Goal: Task Accomplishment & Management: Manage account settings

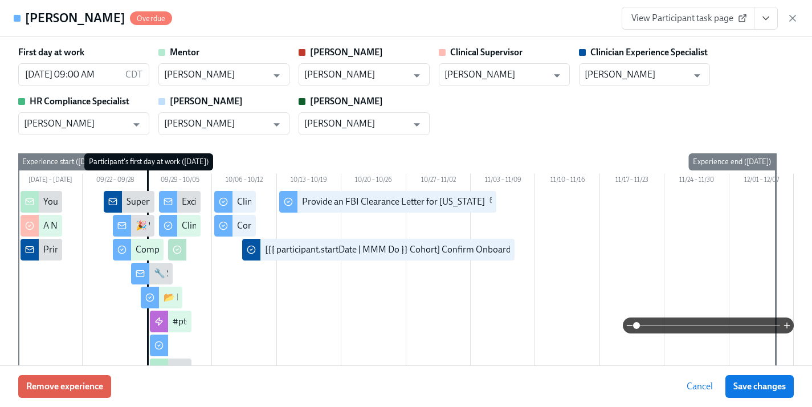
scroll to position [2273, 0]
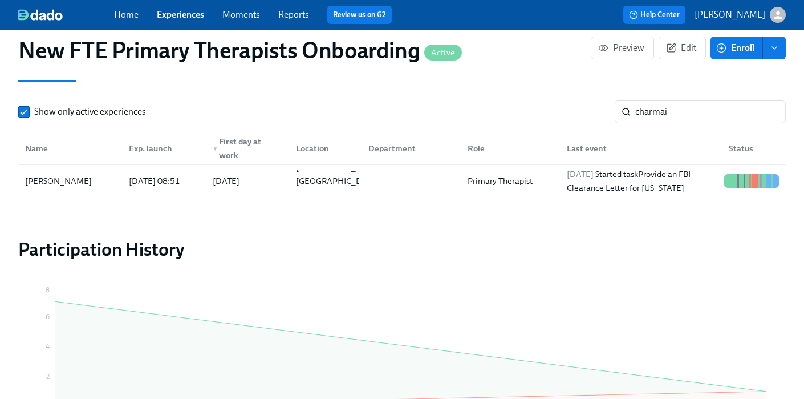
scroll to position [0, 11106]
click at [189, 15] on link "Experiences" at bounding box center [180, 14] width 47 height 11
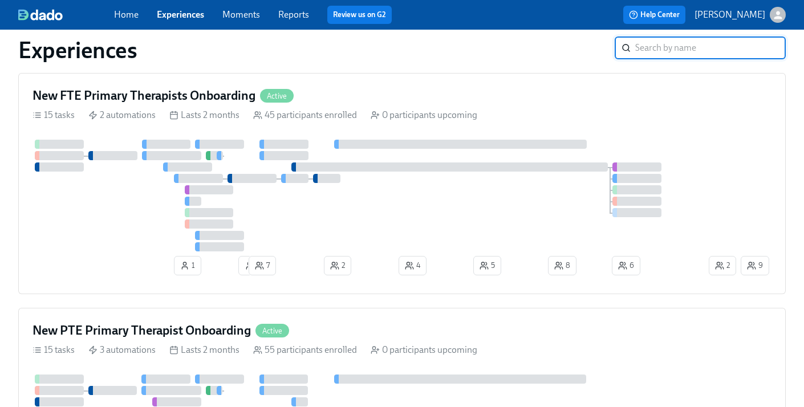
scroll to position [390, 0]
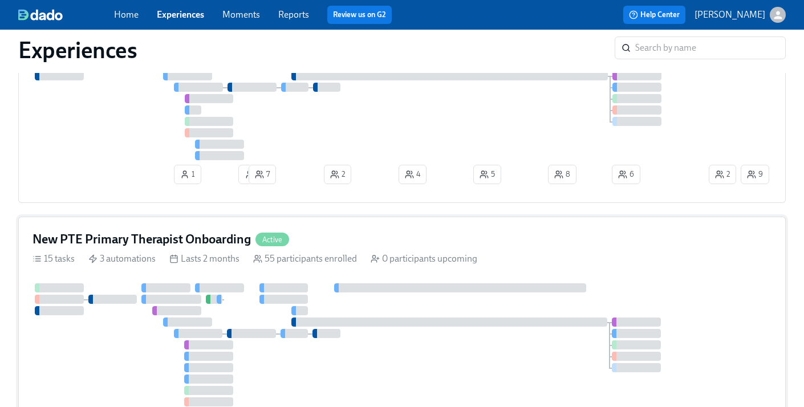
click at [361, 242] on div "New PTE Primary Therapist Onboarding Active" at bounding box center [401, 239] width 739 height 17
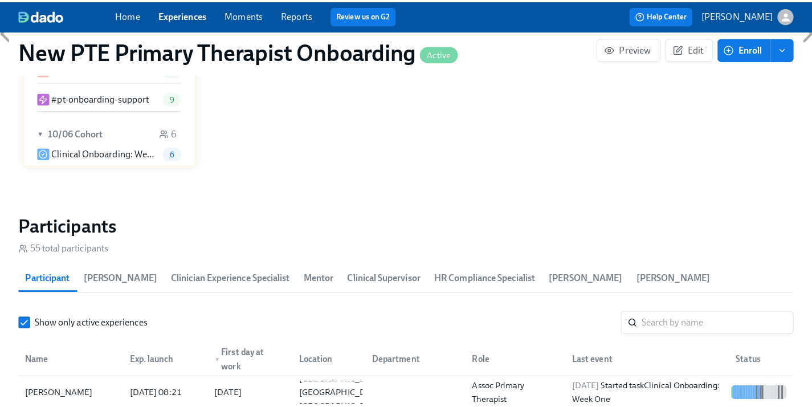
scroll to position [1007, 0]
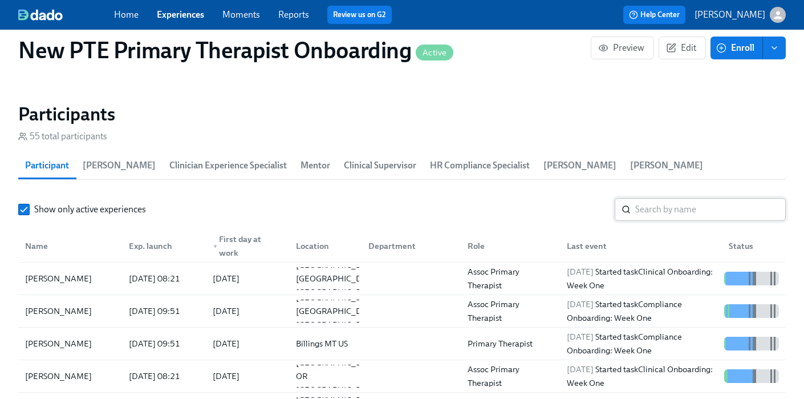
click at [678, 198] on input "search" at bounding box center [710, 209] width 151 height 23
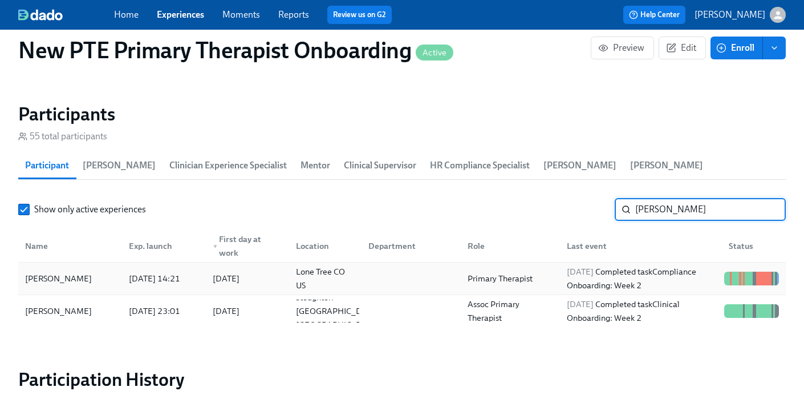
click at [92, 267] on div "Nicole Spisak" at bounding box center [70, 278] width 99 height 23
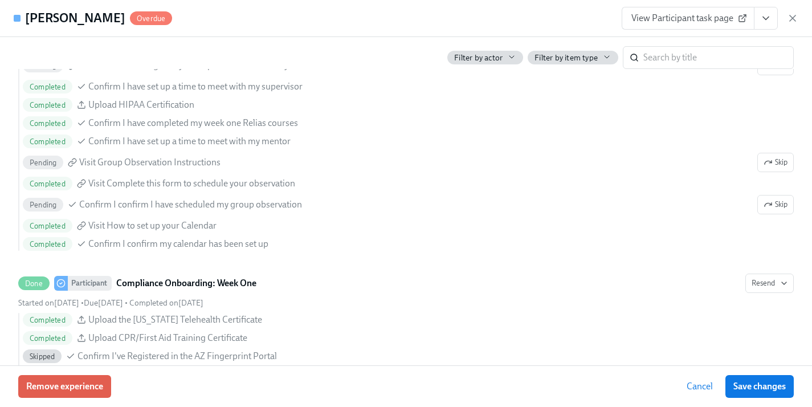
scroll to position [1202, 0]
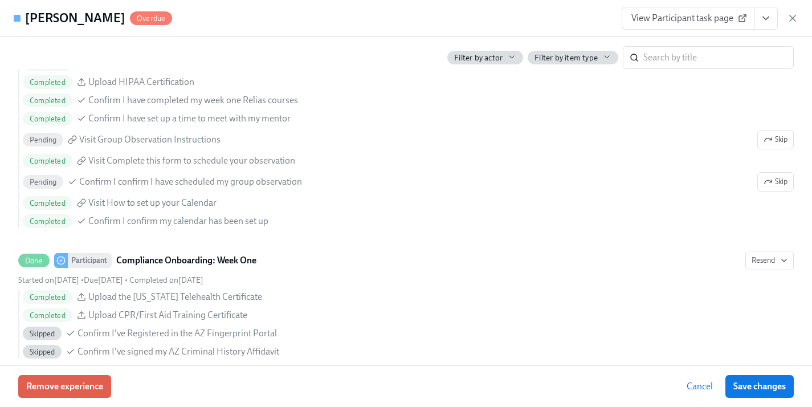
click at [653, 19] on span "View Participant task page" at bounding box center [688, 18] width 113 height 11
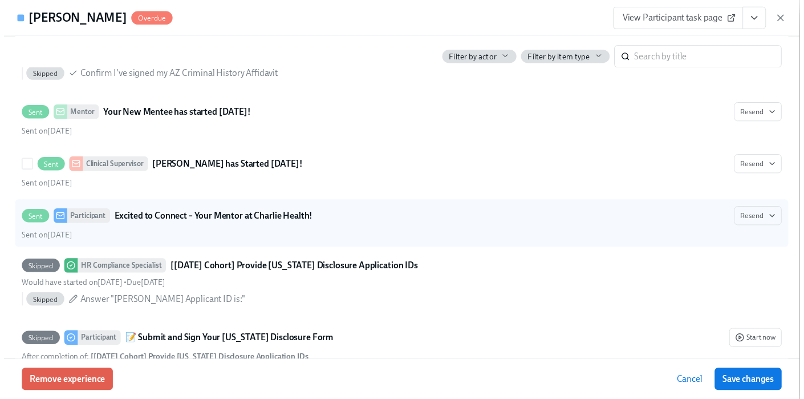
scroll to position [1481, 0]
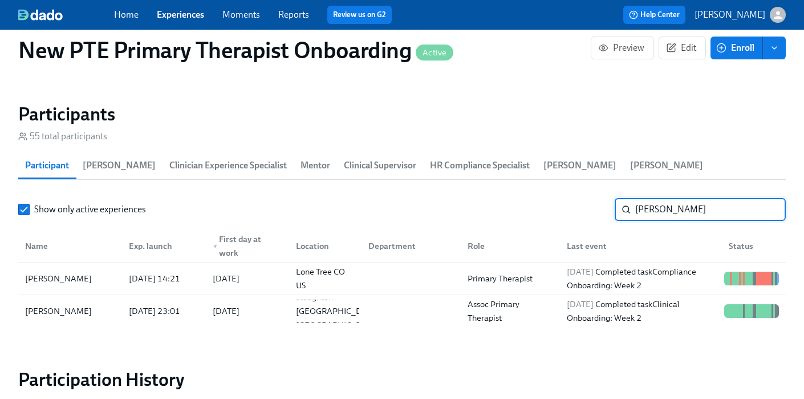
click at [673, 198] on input "nicole" at bounding box center [710, 209] width 151 height 23
type input "n"
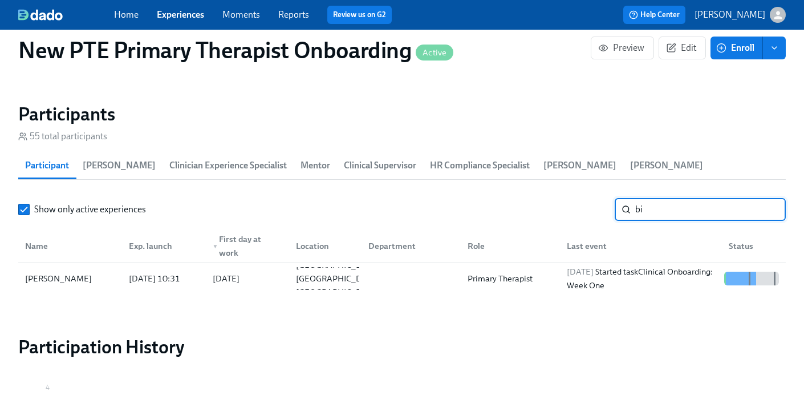
type input "b"
type input "a"
type input "N"
type input "A"
type input "M"
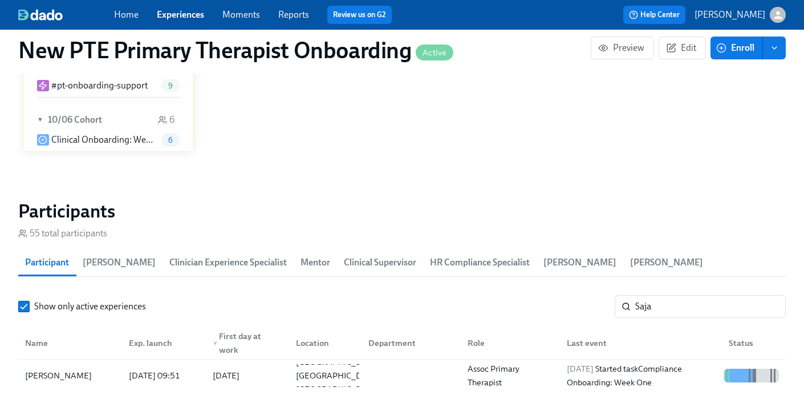
scroll to position [909, 0]
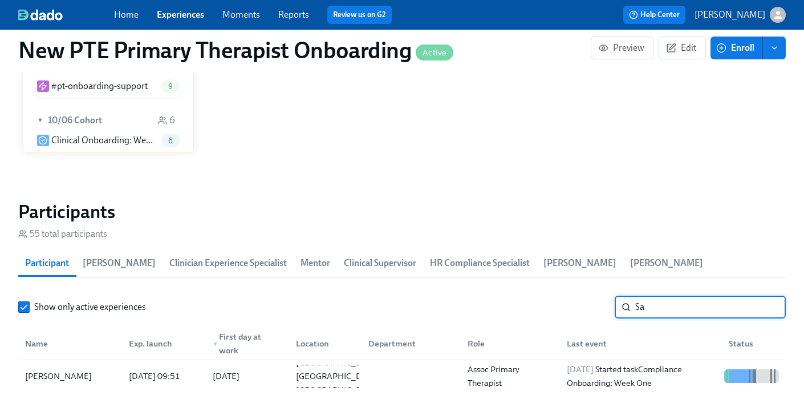
type input "S"
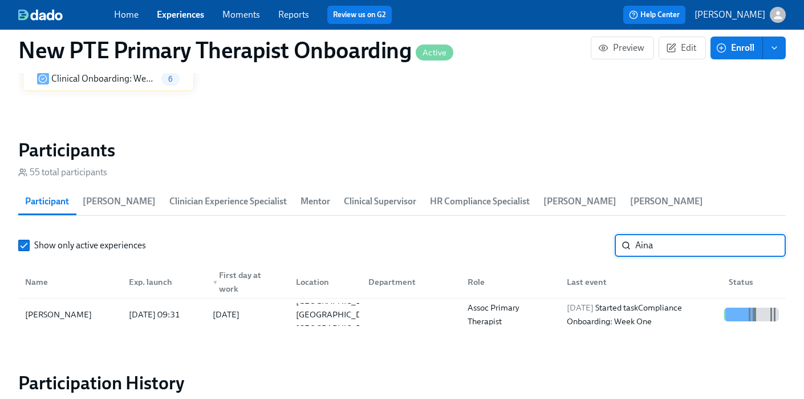
scroll to position [976, 0]
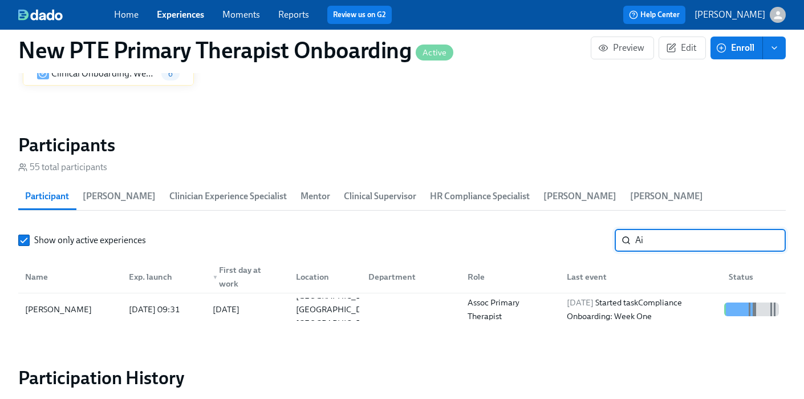
type input "A"
type input "M"
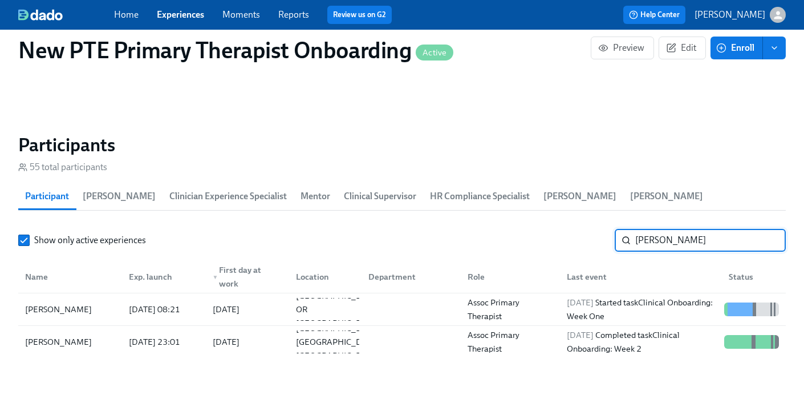
scroll to position [0, 10934]
type input "S"
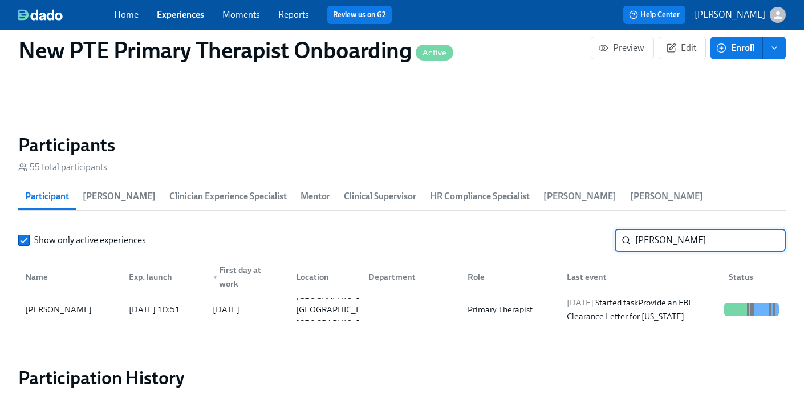
type input "jessie"
click at [183, 15] on link "Experiences" at bounding box center [180, 14] width 47 height 11
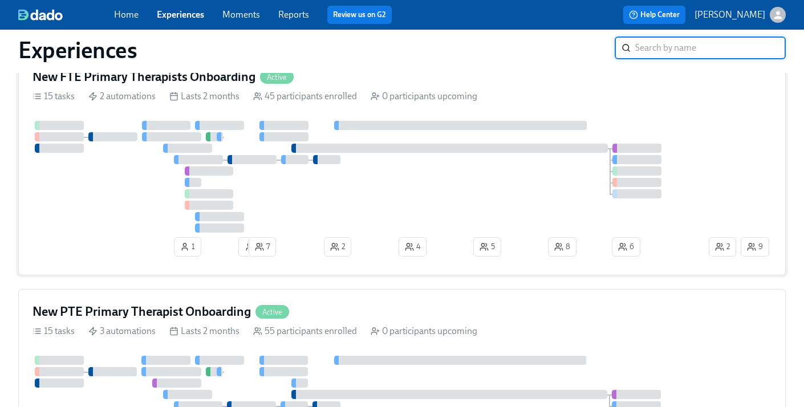
scroll to position [315, 0]
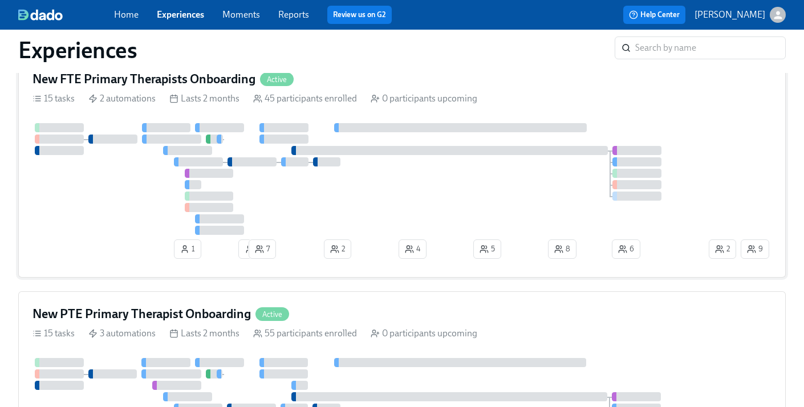
click at [331, 88] on div "New FTE Primary Therapists Onboarding Active" at bounding box center [401, 79] width 739 height 17
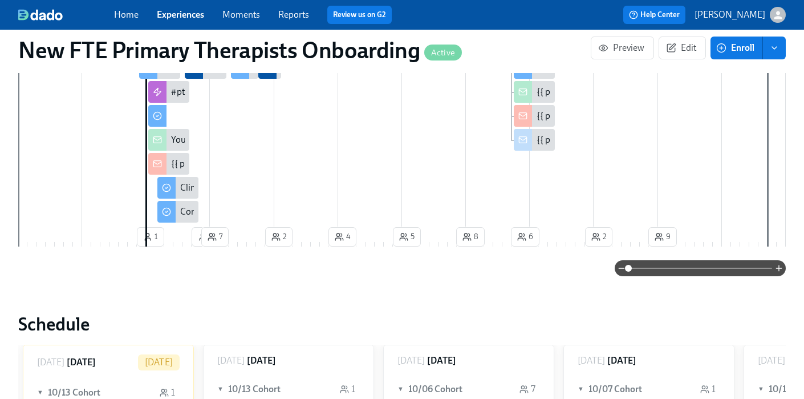
scroll to position [850, 0]
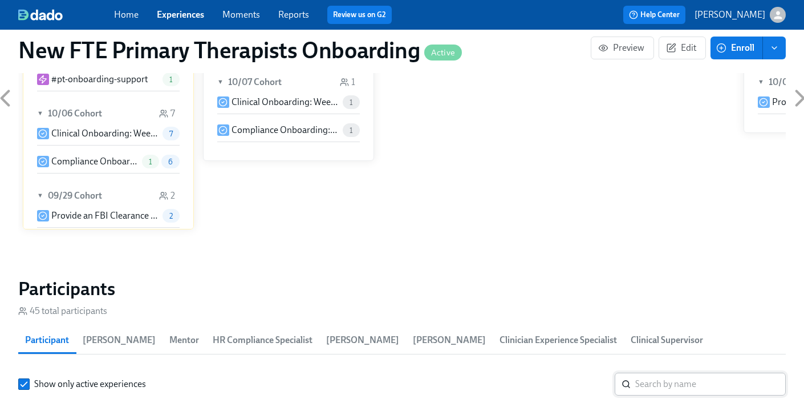
click at [668, 372] on input "search" at bounding box center [710, 383] width 151 height 23
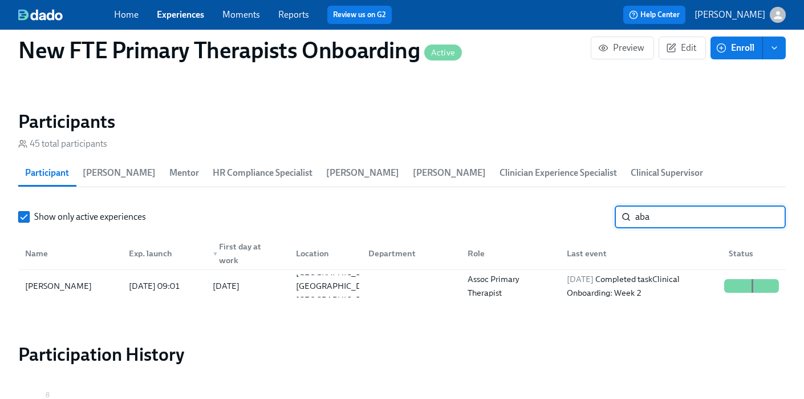
scroll to position [1194, 0]
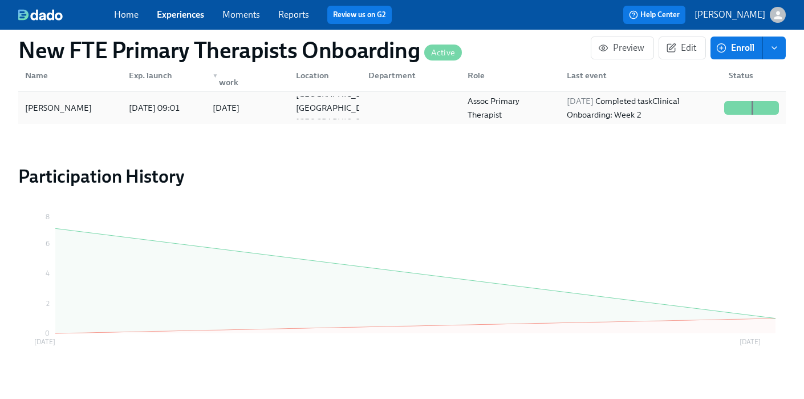
type input "aba"
click at [96, 101] on div "Aba Taylor Ofori-Atta" at bounding box center [59, 108] width 76 height 14
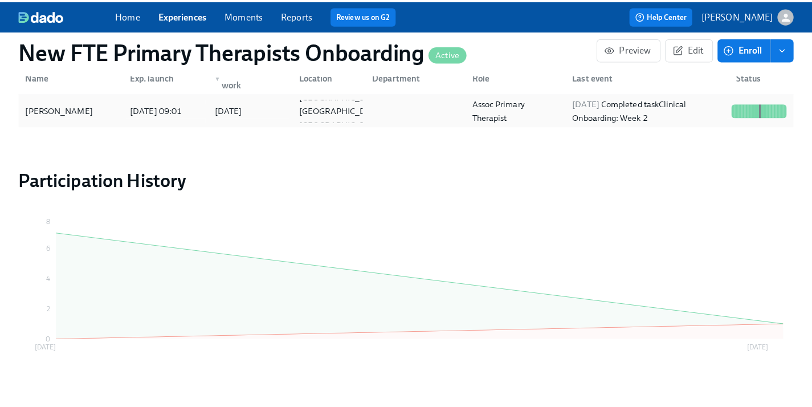
scroll to position [1186, 0]
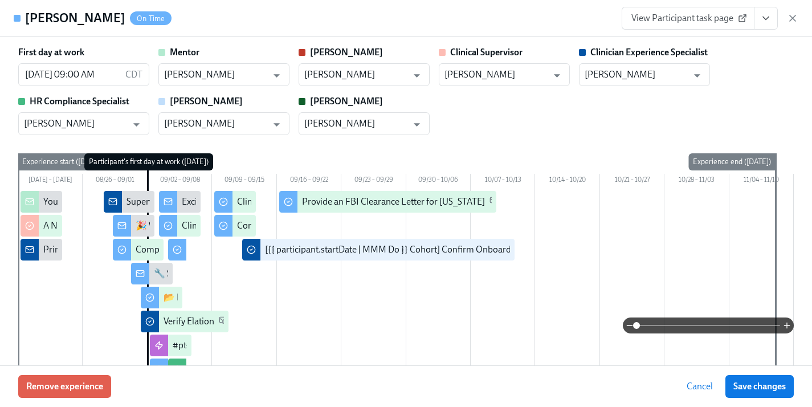
click at [771, 19] on icon "View task page" at bounding box center [766, 18] width 11 height 11
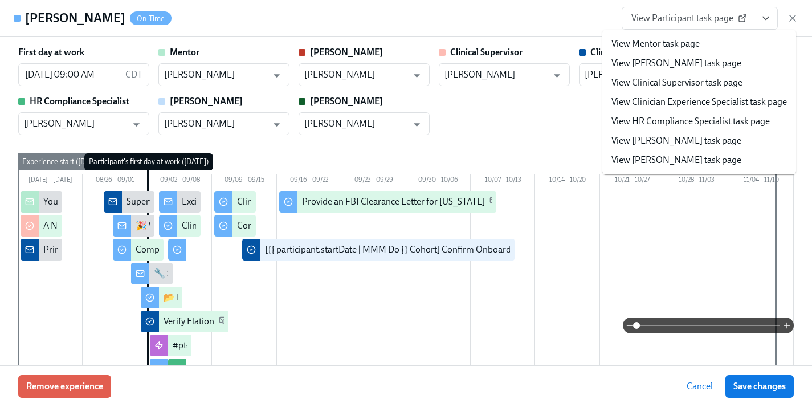
click at [702, 102] on link "View Clinician Experience Specialist task page" at bounding box center [700, 102] width 176 height 13
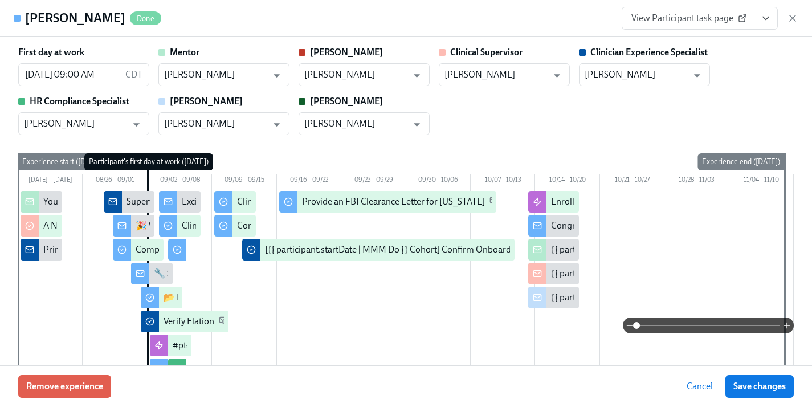
scroll to position [0, 11114]
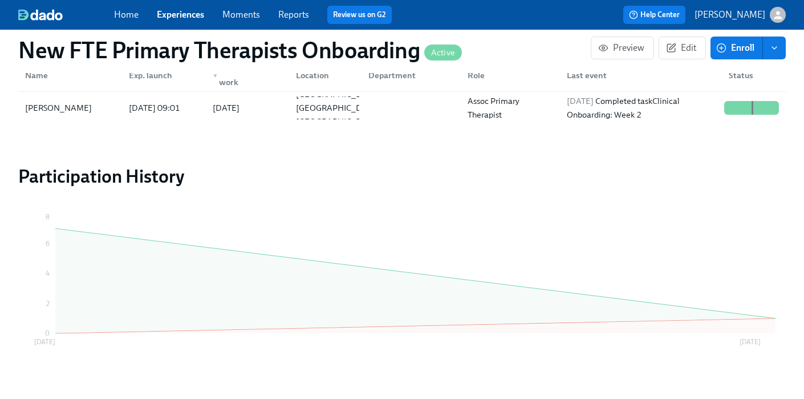
scroll to position [0, 11106]
click at [166, 8] on div "Home Experiences Moments Reports Review us on G2" at bounding box center [282, 15] width 336 height 18
click at [177, 14] on link "Experiences" at bounding box center [180, 14] width 47 height 11
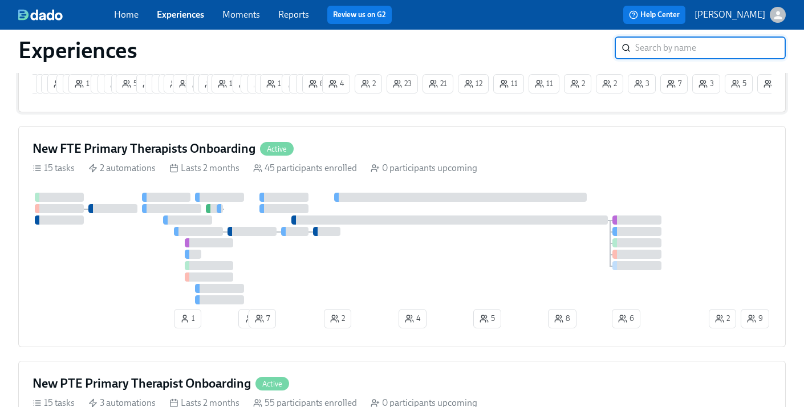
scroll to position [405, 0]
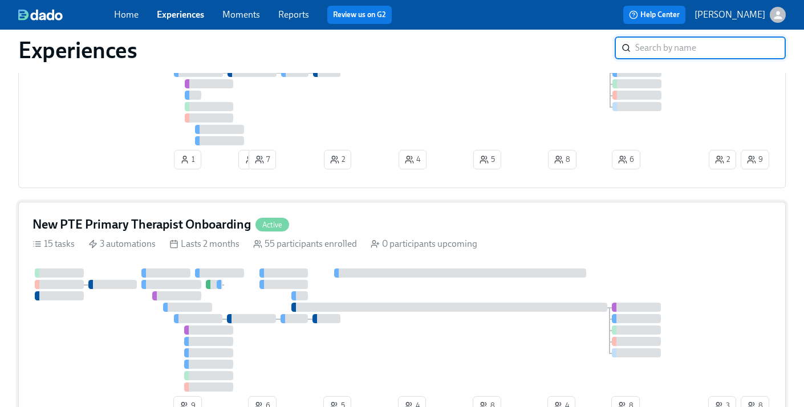
click at [355, 227] on div "New PTE Primary Therapist Onboarding Active" at bounding box center [401, 224] width 739 height 17
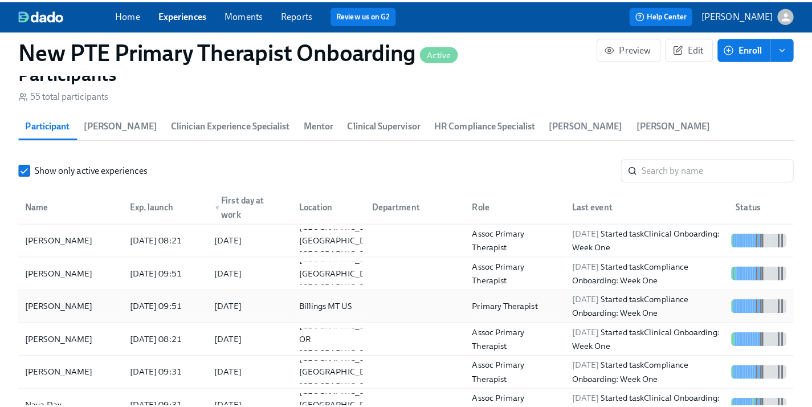
scroll to position [929, 0]
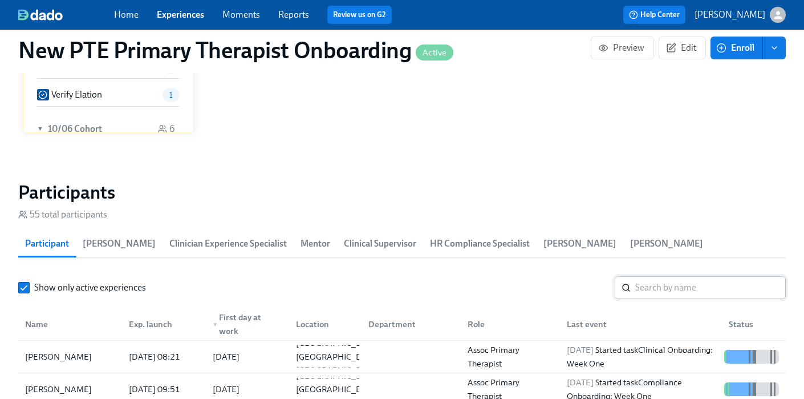
click at [674, 276] on input "search" at bounding box center [710, 287] width 151 height 23
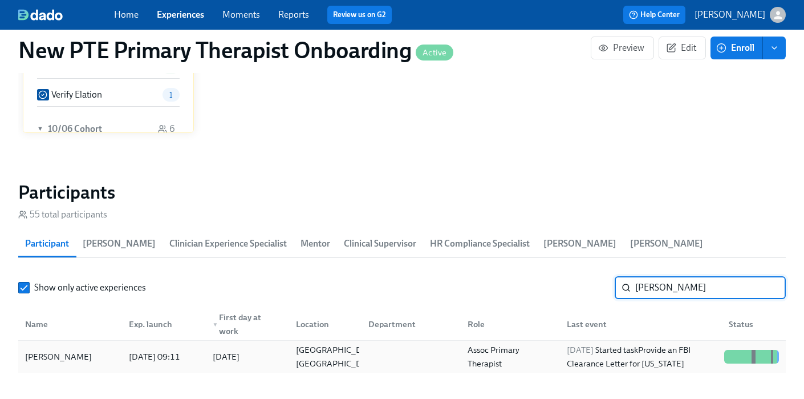
click at [59, 349] on div "Quanesha Johnson" at bounding box center [59, 356] width 76 height 14
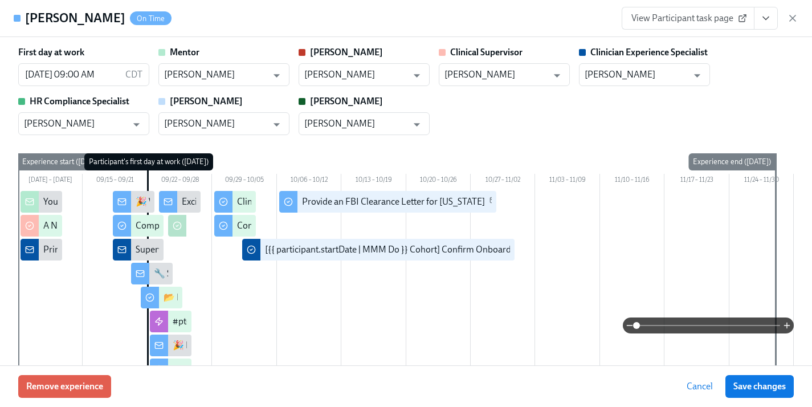
click at [763, 24] on button "View task page" at bounding box center [766, 18] width 24 height 23
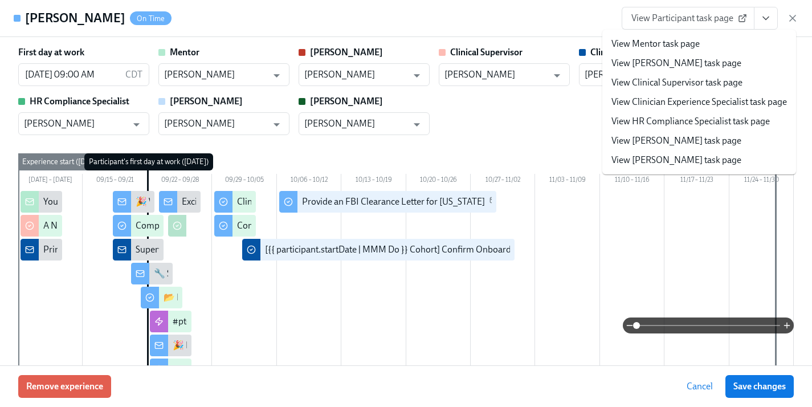
click at [660, 97] on link "View Clinician Experience Specialist task page" at bounding box center [700, 102] width 176 height 13
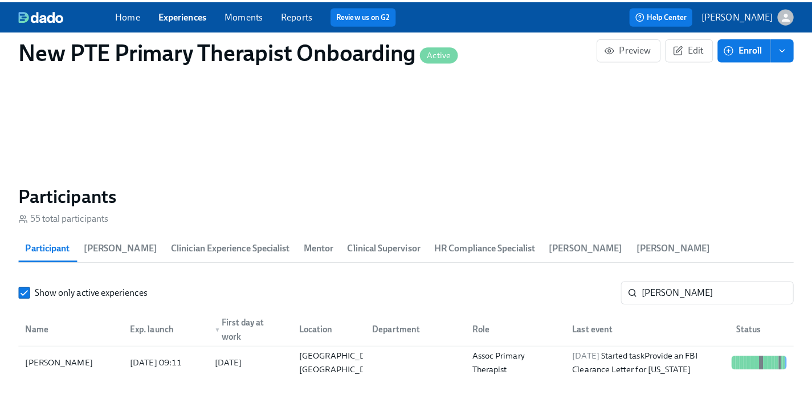
scroll to position [0, 10926]
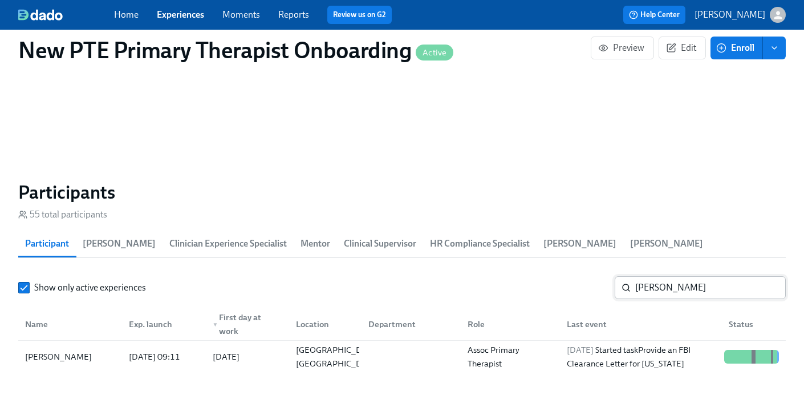
click at [699, 276] on input "quanesha" at bounding box center [710, 287] width 151 height 23
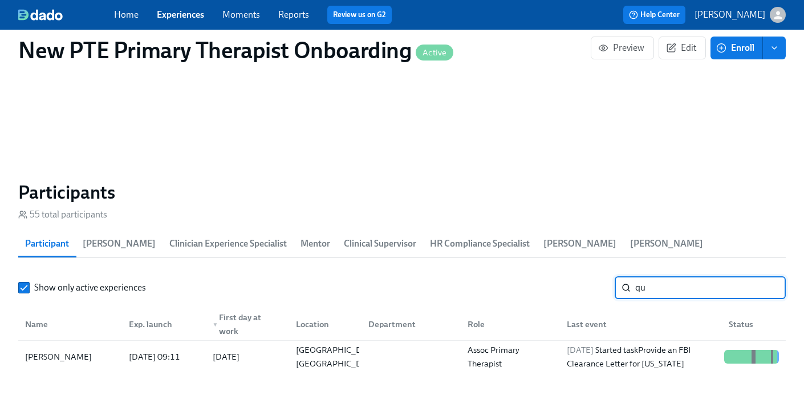
type input "q"
type input "Jonay"
click at [87, 345] on div "Jonay Boylan" at bounding box center [70, 356] width 99 height 23
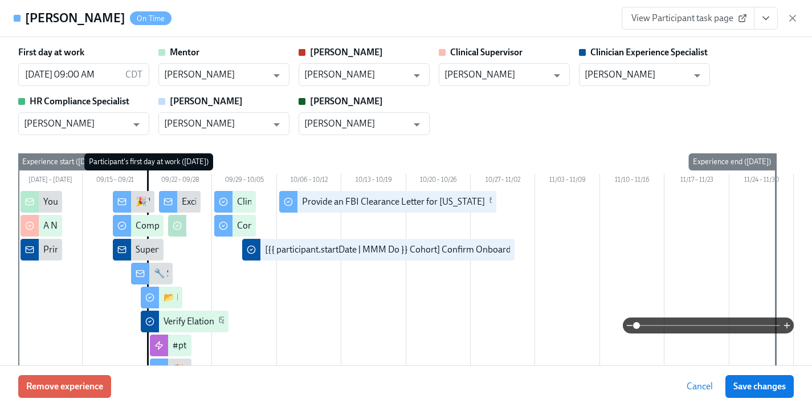
click at [770, 18] on icon "View task page" at bounding box center [766, 18] width 11 height 11
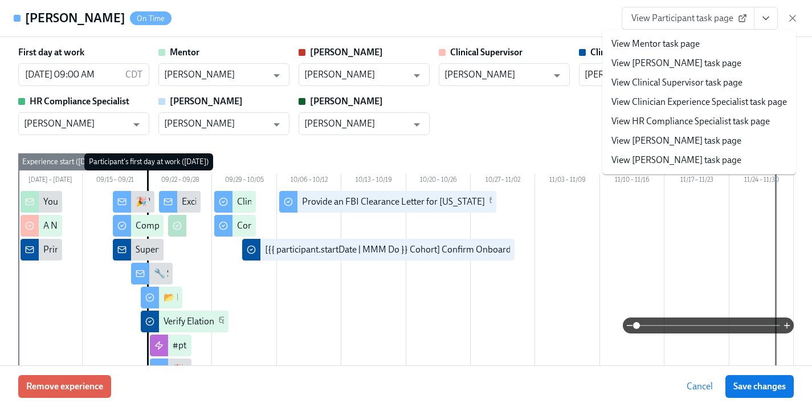
click at [686, 104] on link "View Clinician Experience Specialist task page" at bounding box center [700, 102] width 176 height 13
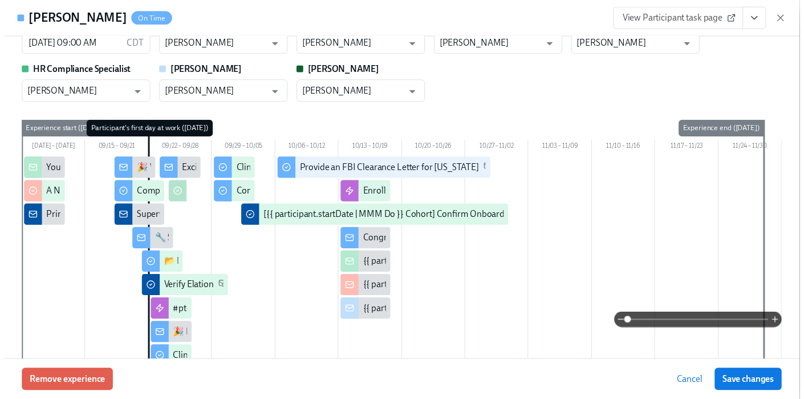
scroll to position [81, 0]
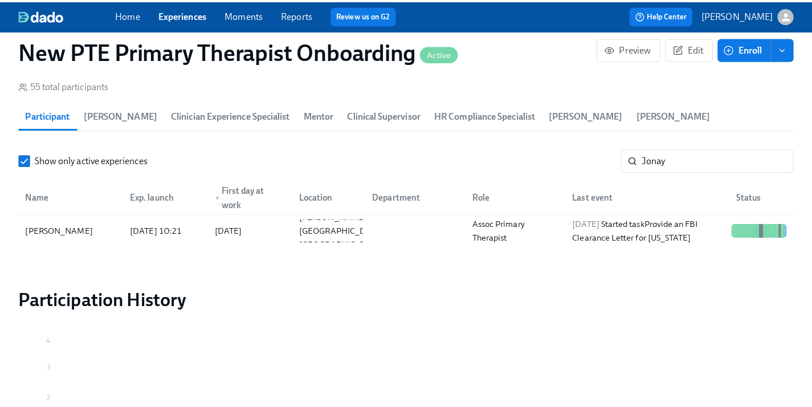
scroll to position [1058, 0]
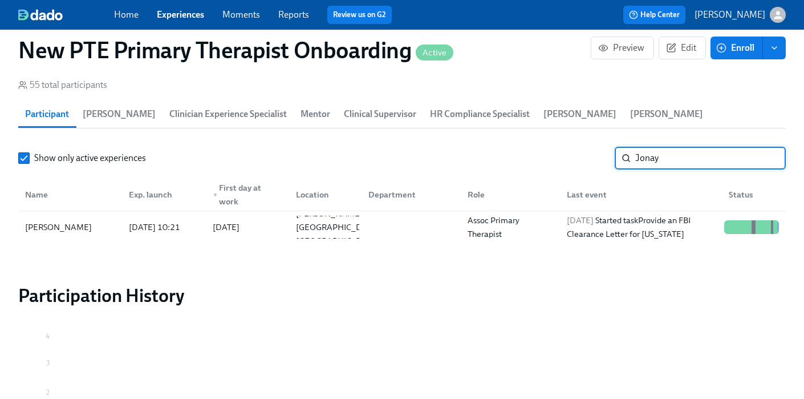
drag, startPoint x: 673, startPoint y: 135, endPoint x: 610, endPoint y: 131, distance: 63.4
click at [610, 147] on div "Show only active experiences Jonay ​" at bounding box center [401, 158] width 767 height 23
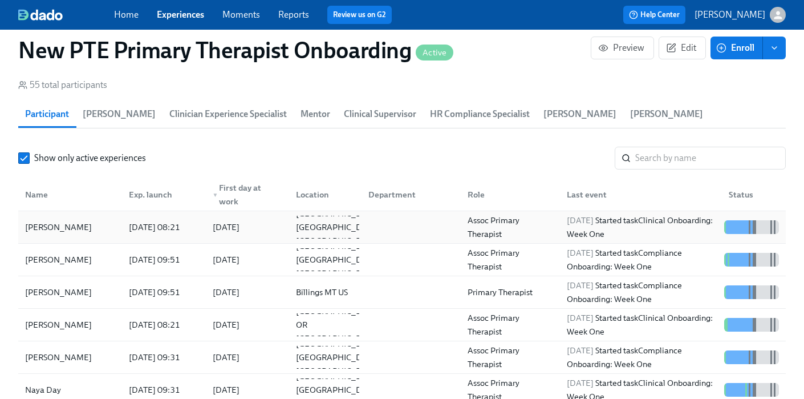
click at [106, 216] on div "Arymis Stevenson" at bounding box center [70, 227] width 99 height 23
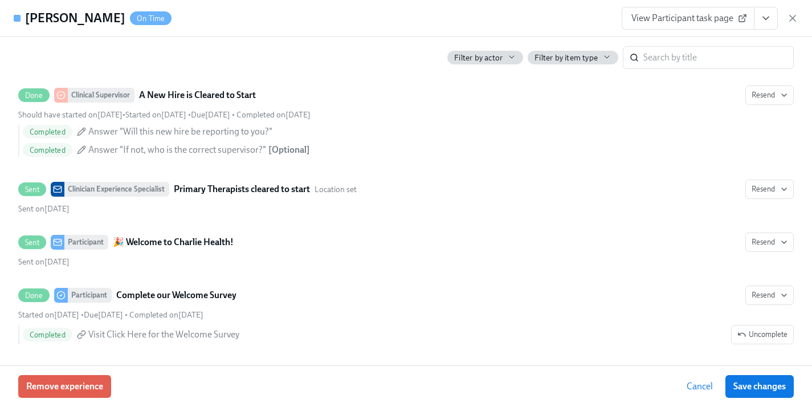
scroll to position [554, 0]
click at [684, 22] on span "View Participant task page" at bounding box center [688, 18] width 113 height 11
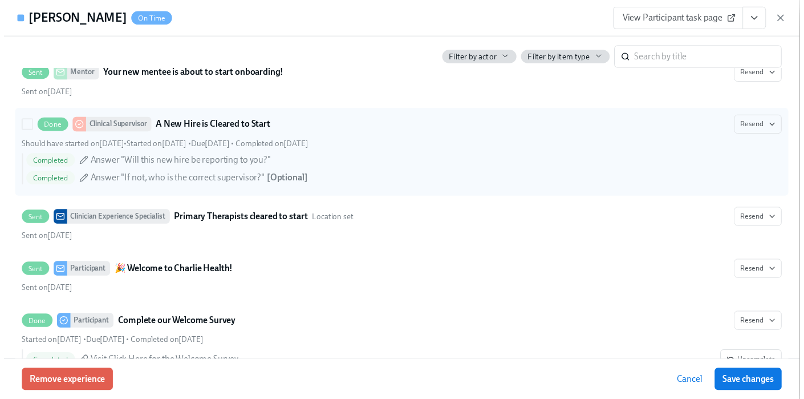
scroll to position [307, 0]
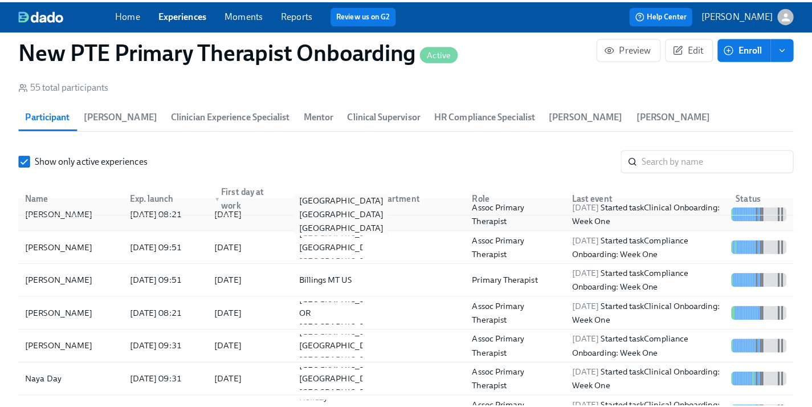
scroll to position [32, 0]
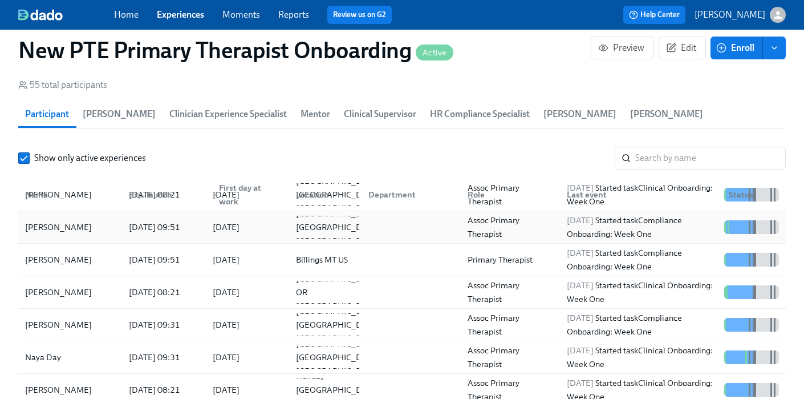
click at [103, 216] on div "Sajayah Baker" at bounding box center [70, 227] width 99 height 23
click at [89, 346] on div "Naya Day" at bounding box center [70, 357] width 99 height 23
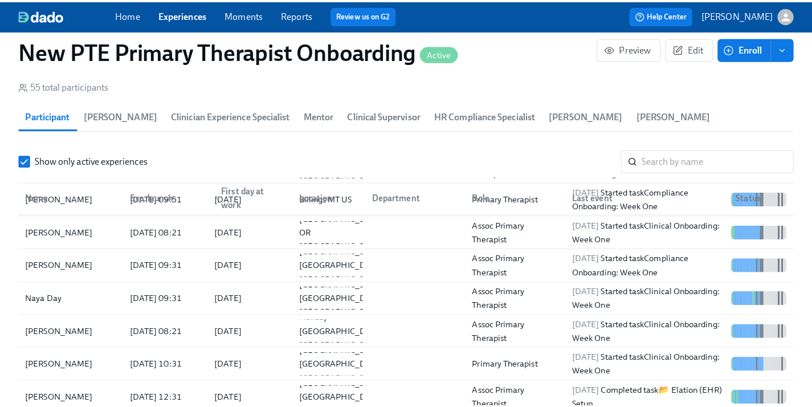
scroll to position [149, 0]
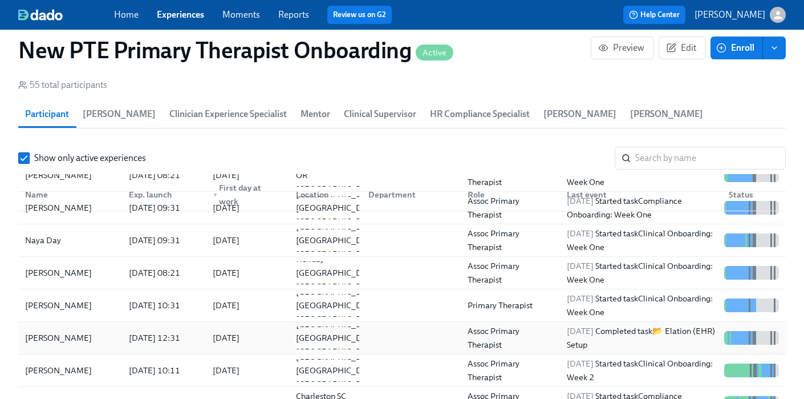
click at [72, 331] on div "Mara Meersman" at bounding box center [59, 338] width 76 height 14
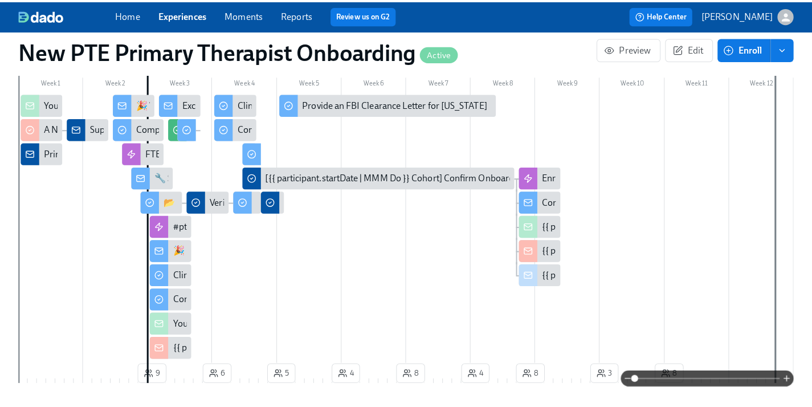
scroll to position [312, 0]
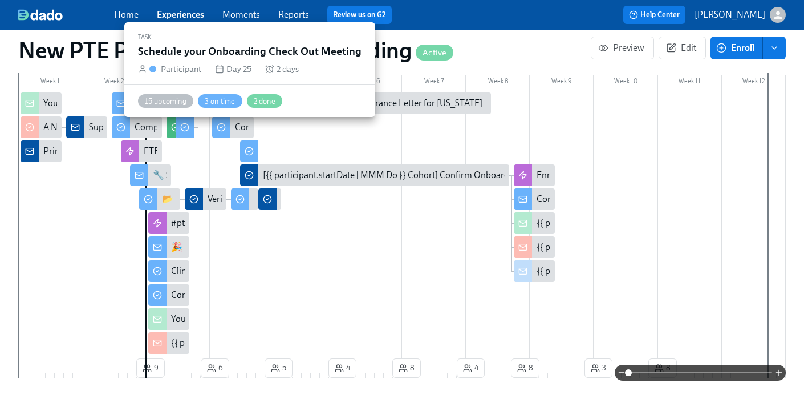
click at [252, 147] on icon at bounding box center [249, 151] width 9 height 9
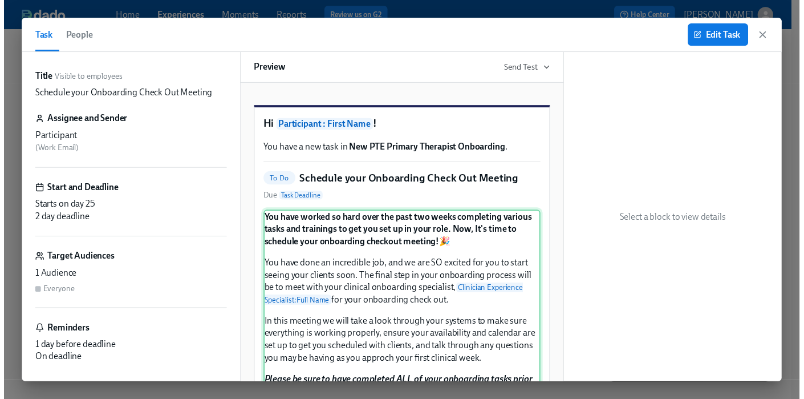
scroll to position [192, 0]
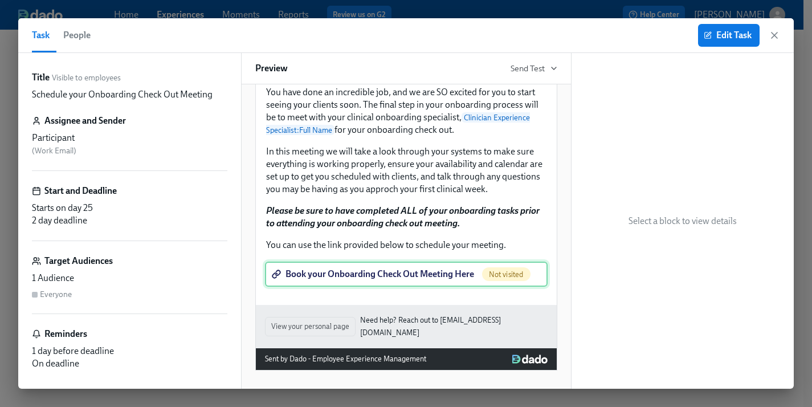
click at [357, 274] on div "Book your Onboarding Check Out Meeting Here Not visited" at bounding box center [406, 274] width 283 height 25
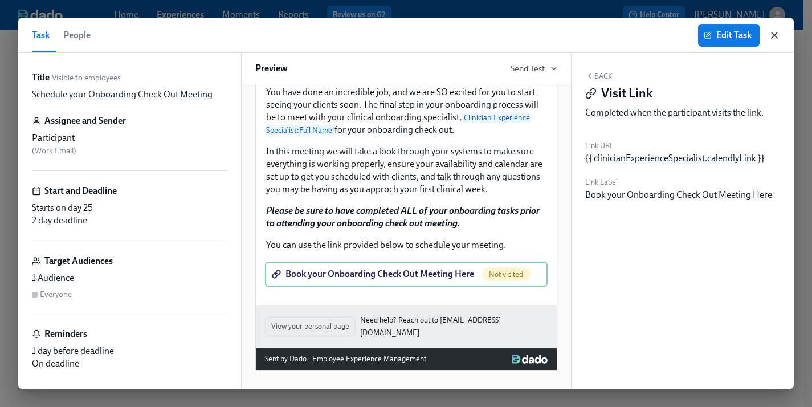
click at [776, 32] on icon "button" at bounding box center [774, 35] width 11 height 11
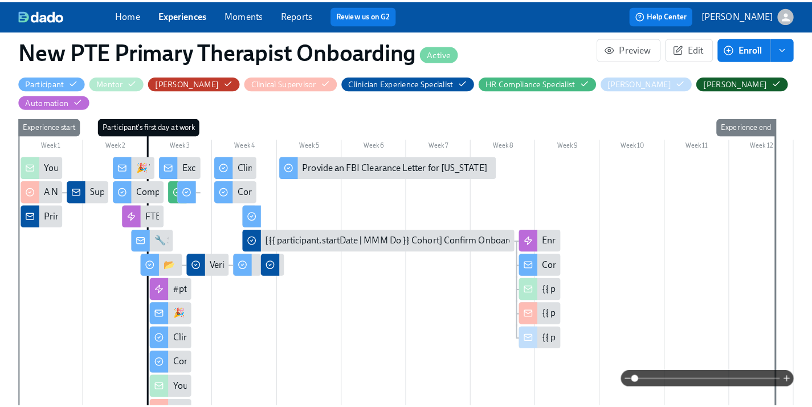
scroll to position [311, 0]
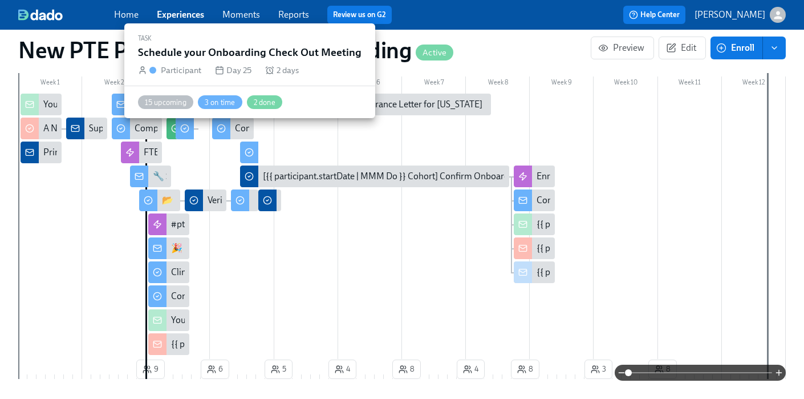
click at [254, 141] on div at bounding box center [249, 152] width 18 height 22
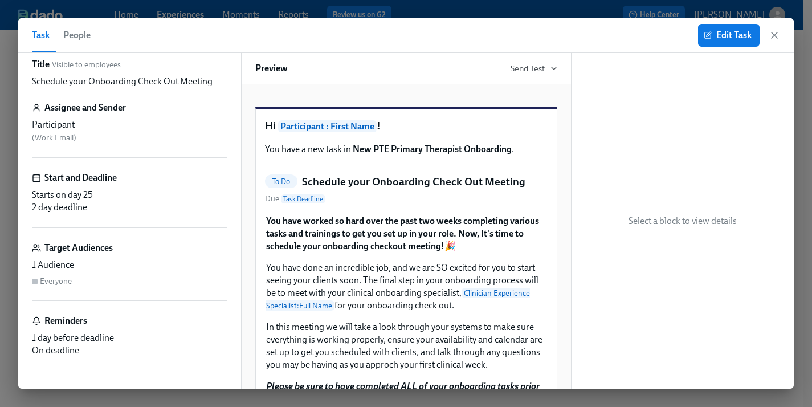
click at [550, 68] on icon "button" at bounding box center [554, 68] width 9 height 9
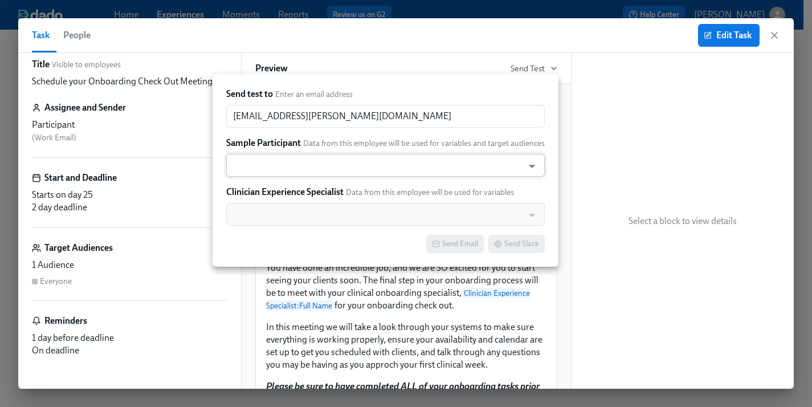
click at [419, 165] on input "text" at bounding box center [375, 165] width 286 height 23
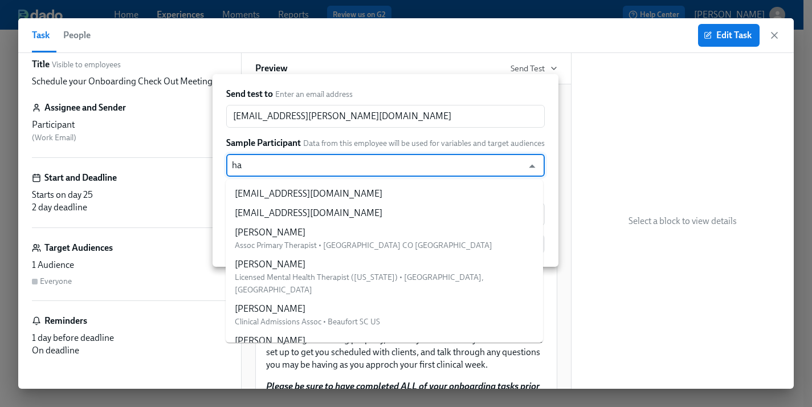
type input "hay"
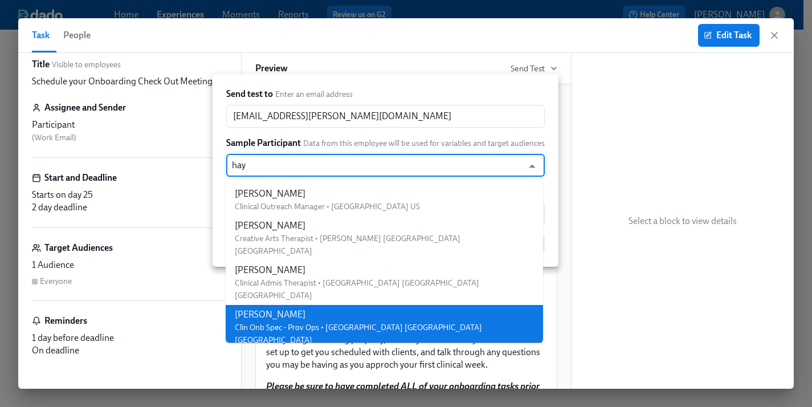
click at [380, 305] on li "Haylee Bova Clin Onb Spec - Prov Ops • Princeton TX US" at bounding box center [385, 327] width 318 height 44
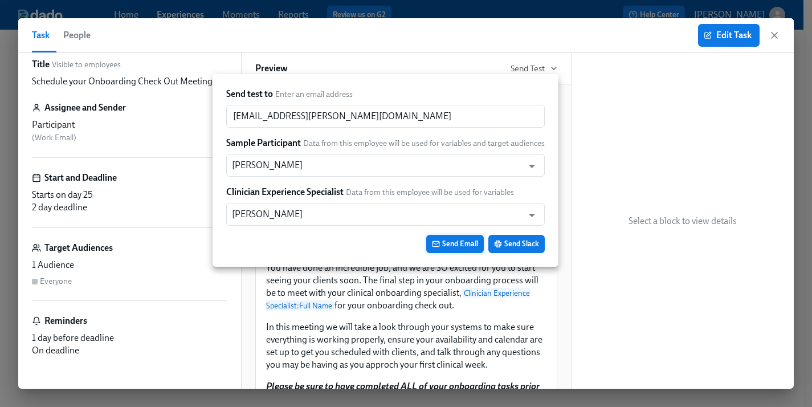
click at [464, 241] on span "Send Email" at bounding box center [455, 243] width 46 height 11
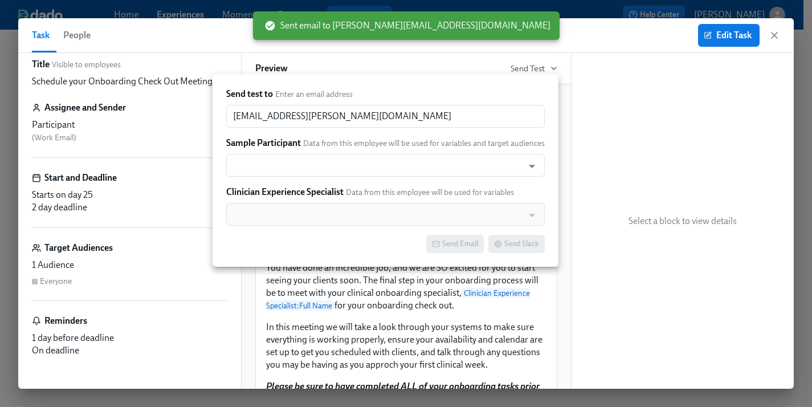
click at [509, 55] on div at bounding box center [406, 203] width 812 height 407
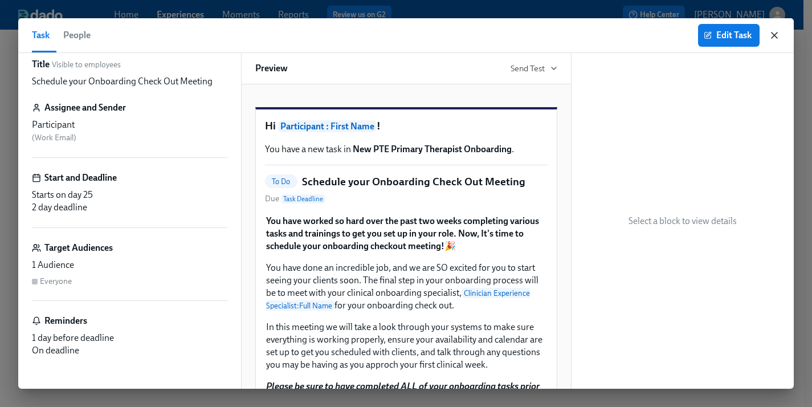
click at [779, 32] on icon "button" at bounding box center [774, 35] width 11 height 11
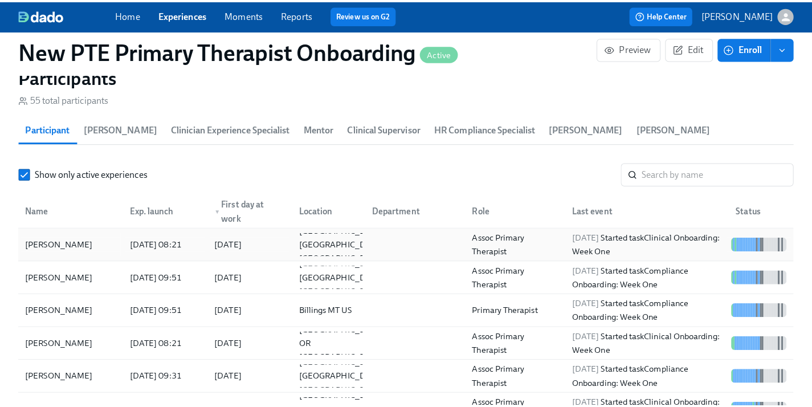
scroll to position [1044, 0]
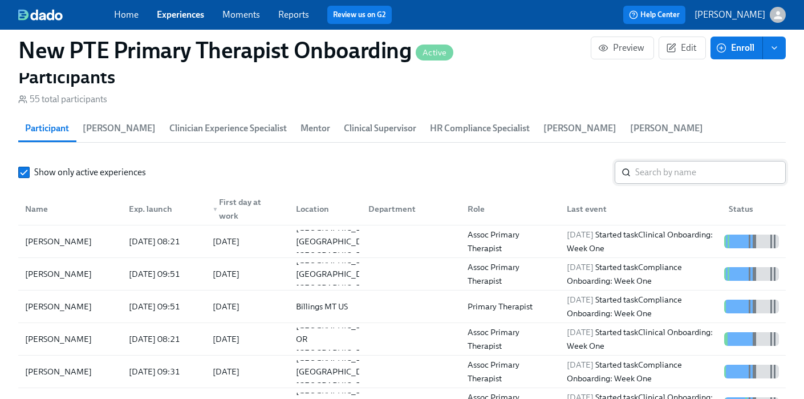
click at [676, 161] on input "search" at bounding box center [710, 172] width 151 height 23
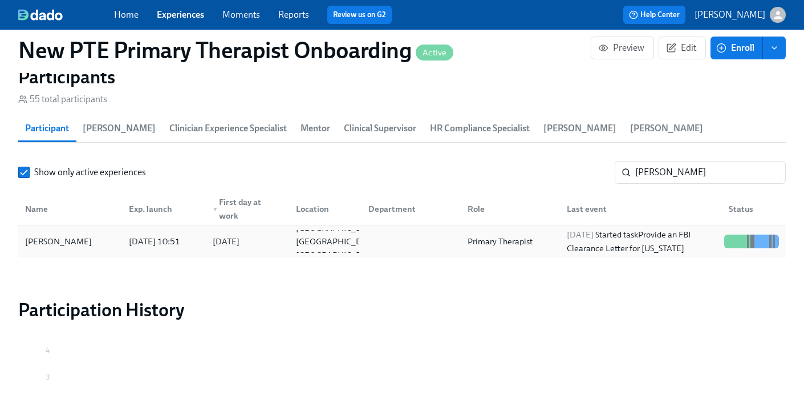
click at [84, 231] on div "Jessie Schaffer" at bounding box center [70, 241] width 99 height 23
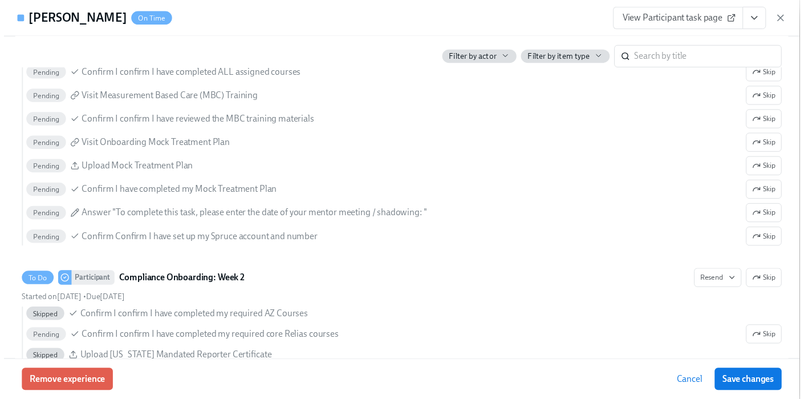
scroll to position [2125, 0]
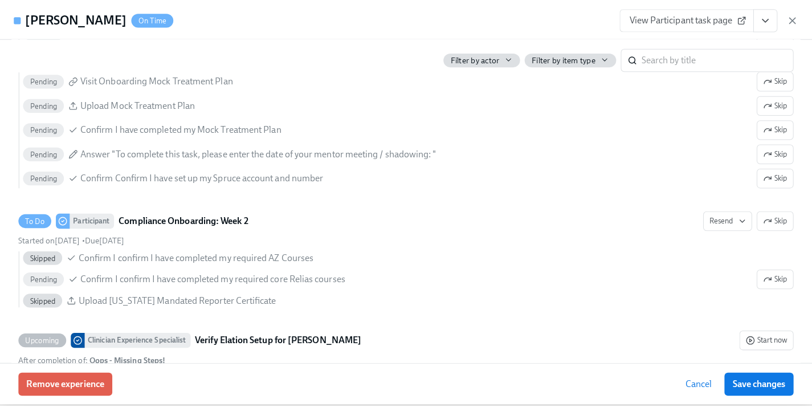
scroll to position [0, 10926]
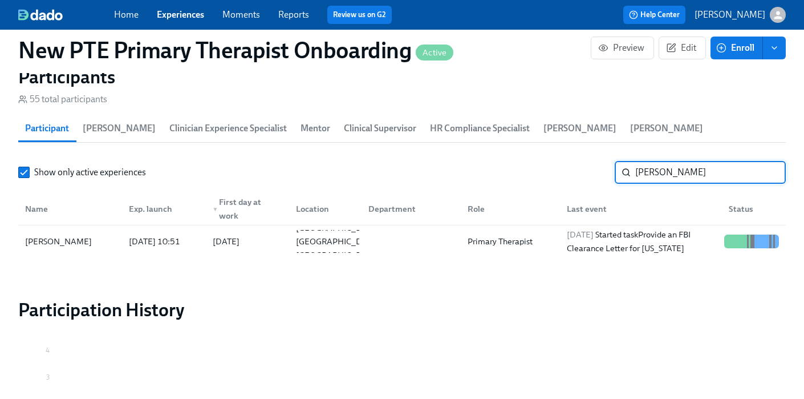
click at [682, 161] on input "jess" at bounding box center [710, 172] width 151 height 23
type input "j"
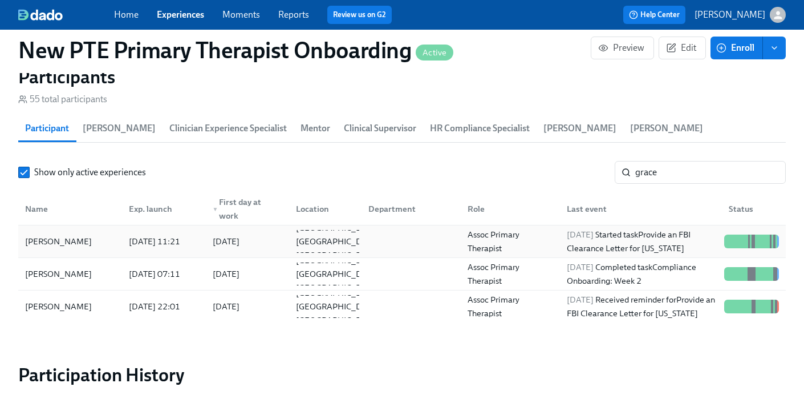
click at [78, 230] on div "Grace Mosier" at bounding box center [70, 241] width 99 height 23
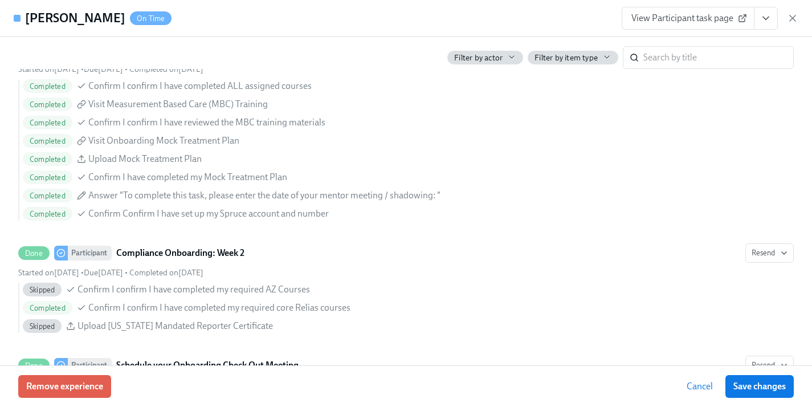
scroll to position [2144, 0]
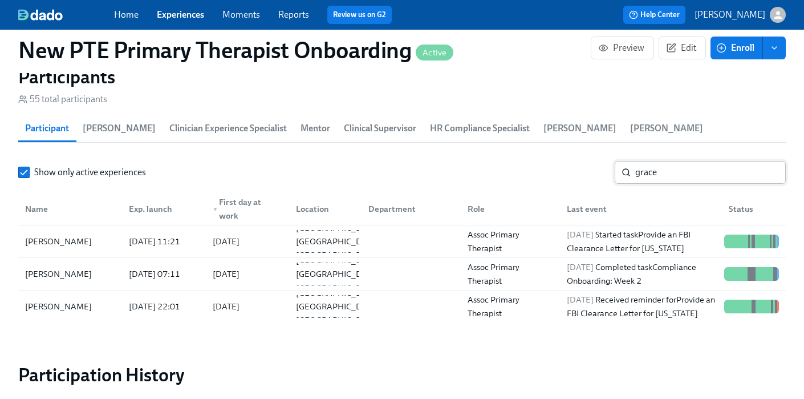
click at [698, 161] on input "grace" at bounding box center [710, 172] width 151 height 23
type input "g"
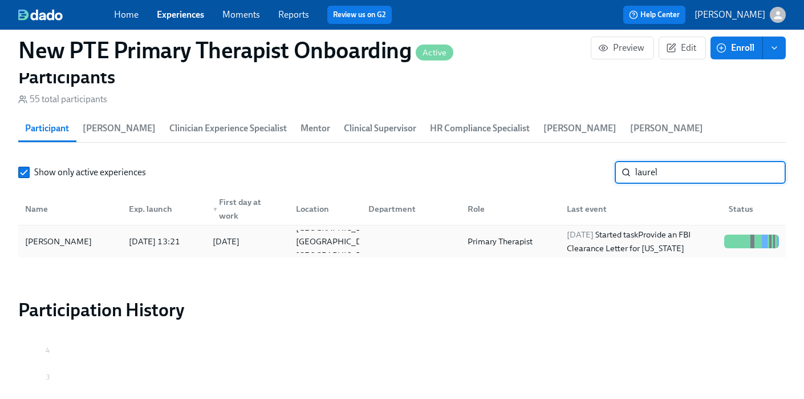
click at [71, 234] on div "Laurel Dietterle" at bounding box center [59, 241] width 76 height 14
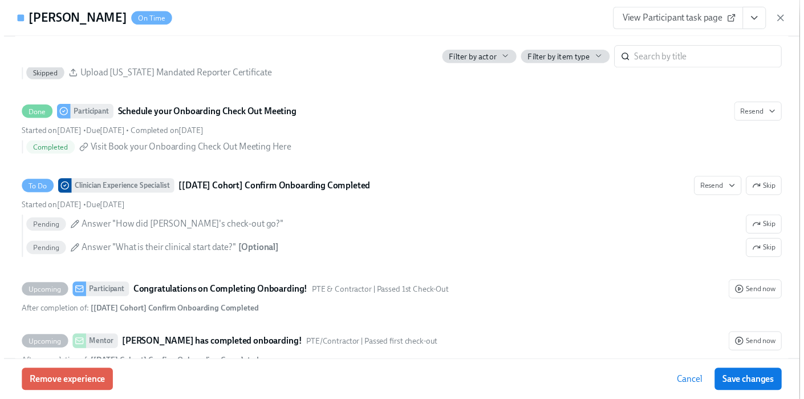
scroll to position [2324, 0]
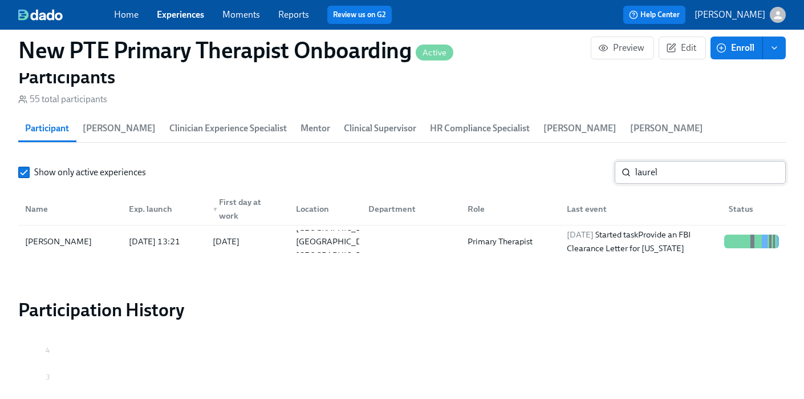
drag, startPoint x: 676, startPoint y: 153, endPoint x: 693, endPoint y: 151, distance: 17.8
click at [676, 161] on input "laurel" at bounding box center [710, 172] width 151 height 23
type input "l"
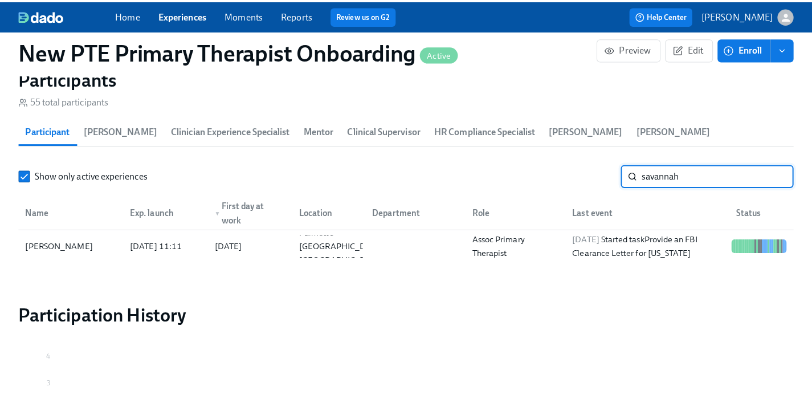
scroll to position [0, 10934]
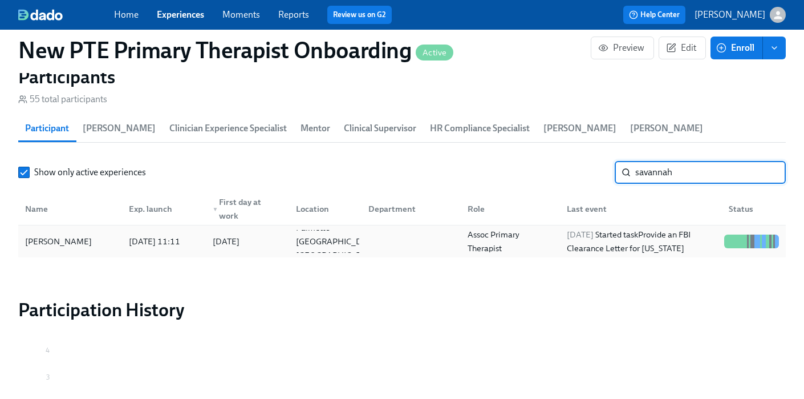
click at [88, 234] on div "Savannah Luciano" at bounding box center [59, 241] width 76 height 14
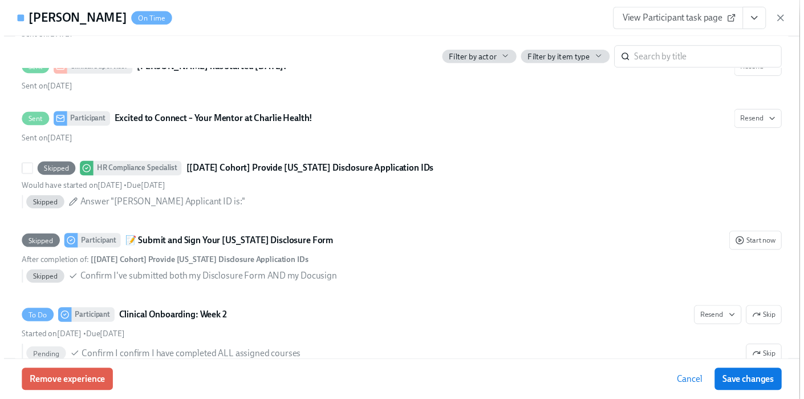
scroll to position [1906, 0]
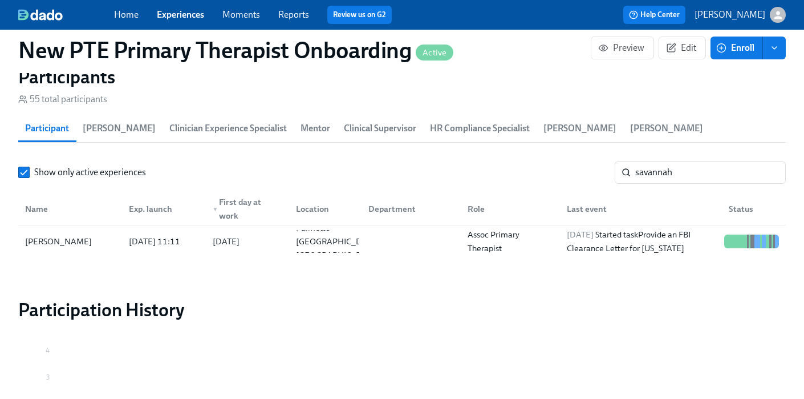
scroll to position [0, 10926]
click at [738, 161] on input "savannah" at bounding box center [710, 172] width 151 height 23
type input "s"
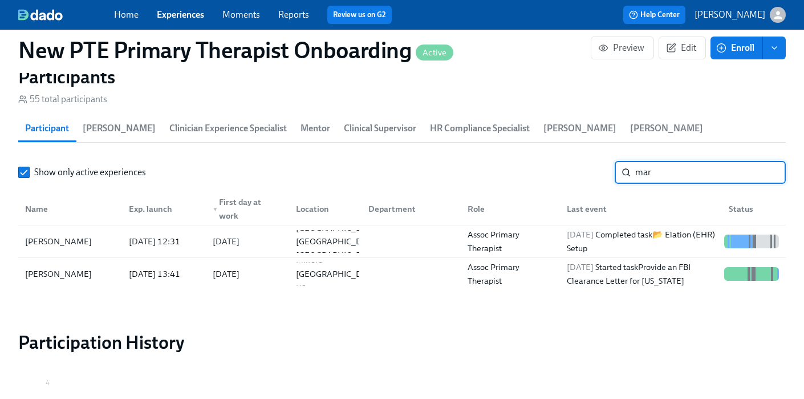
type input "mar"
click at [185, 11] on link "Experiences" at bounding box center [180, 14] width 47 height 11
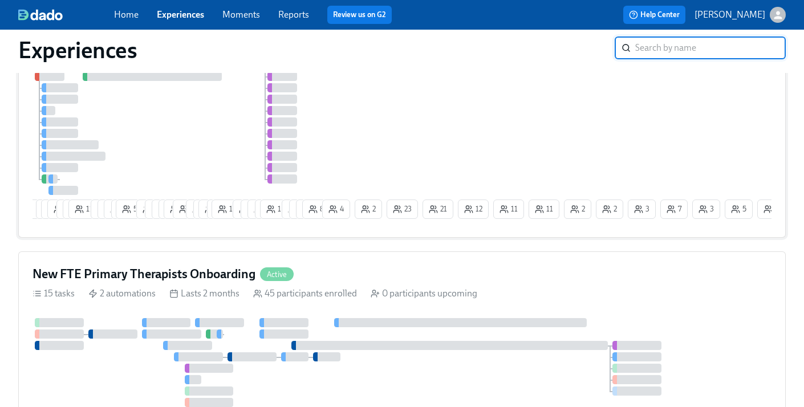
scroll to position [237, 0]
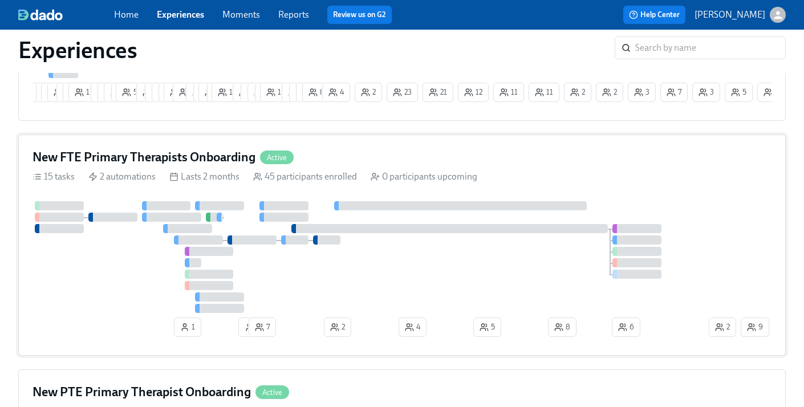
click at [353, 172] on div "New FTE Primary Therapists Onboarding Active 15 tasks 2 automations Lasts 2 mon…" at bounding box center [401, 245] width 767 height 221
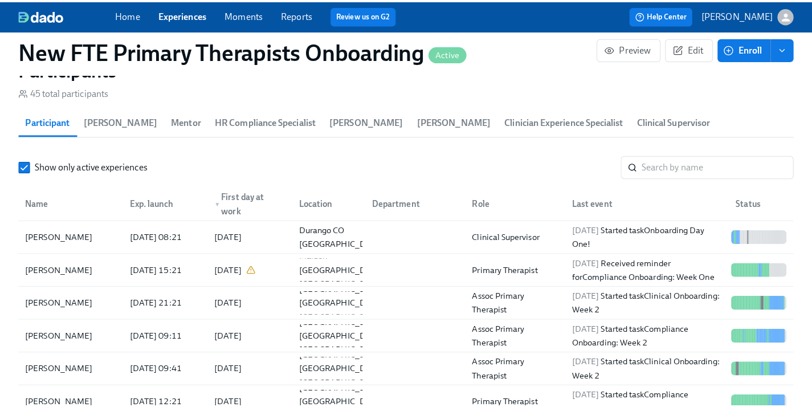
scroll to position [988, 0]
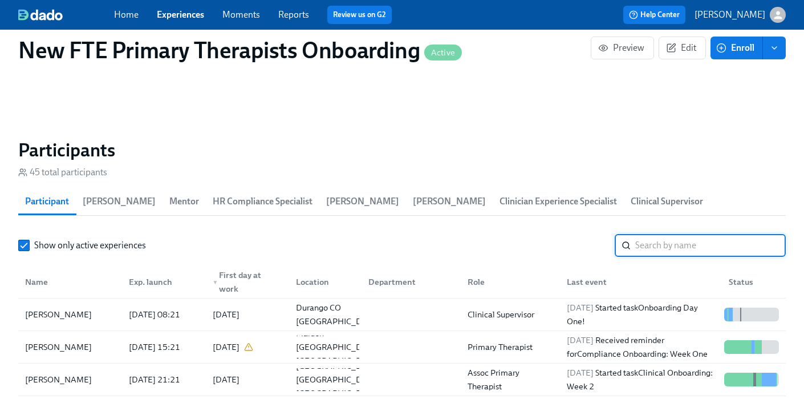
click at [709, 234] on input "search" at bounding box center [710, 245] width 151 height 23
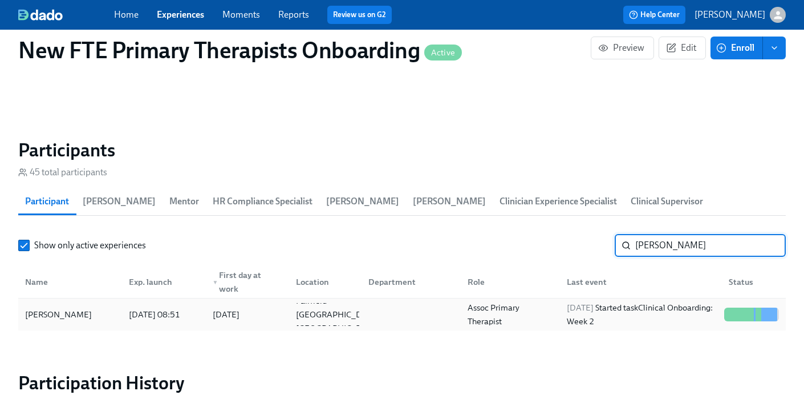
click at [86, 303] on div "Marty Williams" at bounding box center [70, 314] width 99 height 23
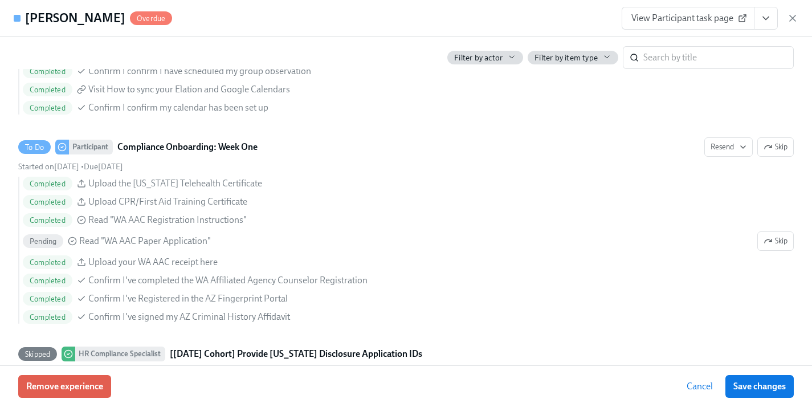
scroll to position [1662, 0]
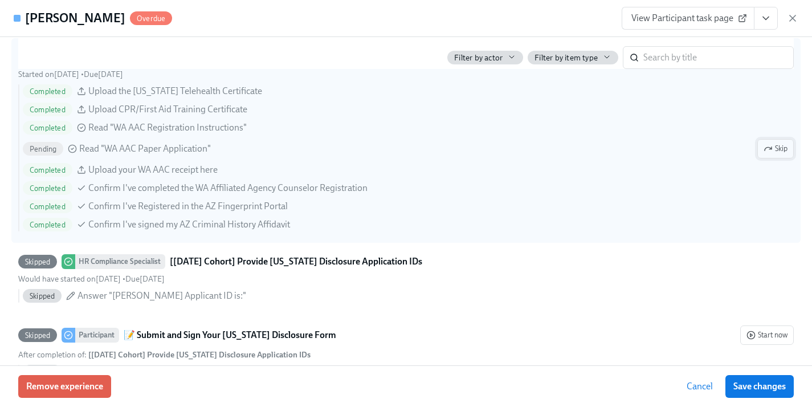
click at [764, 147] on icon "button" at bounding box center [768, 148] width 9 height 9
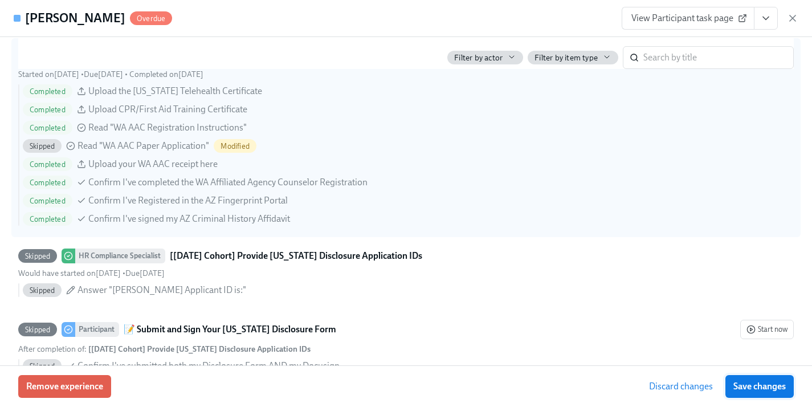
click at [774, 386] on span "Save changes" at bounding box center [760, 386] width 52 height 11
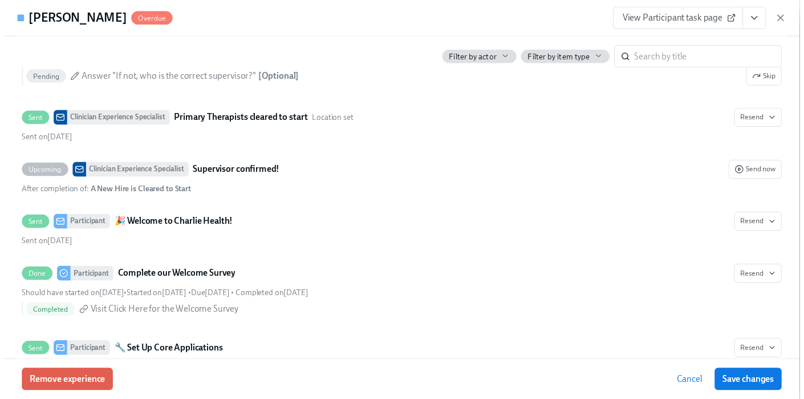
scroll to position [307, 0]
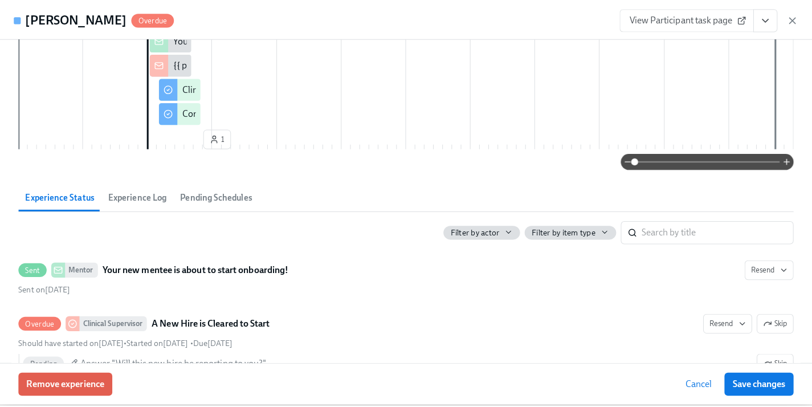
scroll to position [0, 11106]
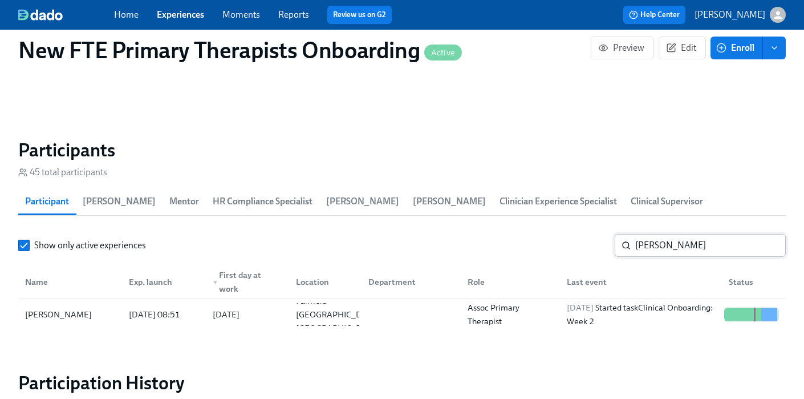
click at [682, 234] on input "marty" at bounding box center [710, 245] width 151 height 23
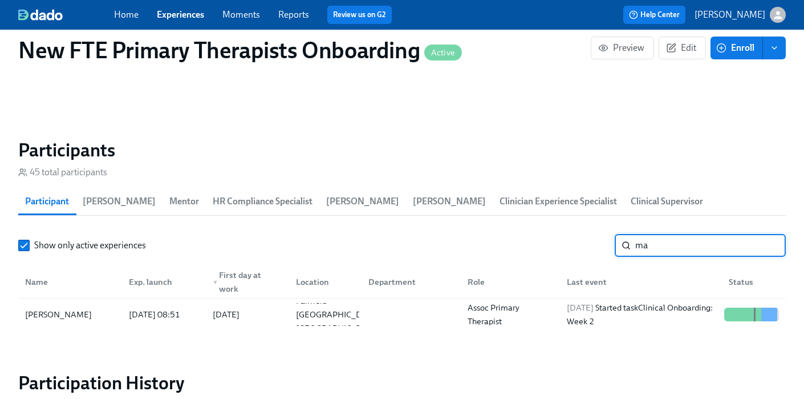
type input "m"
click at [90, 303] on div "Bridget Beyer" at bounding box center [70, 314] width 99 height 23
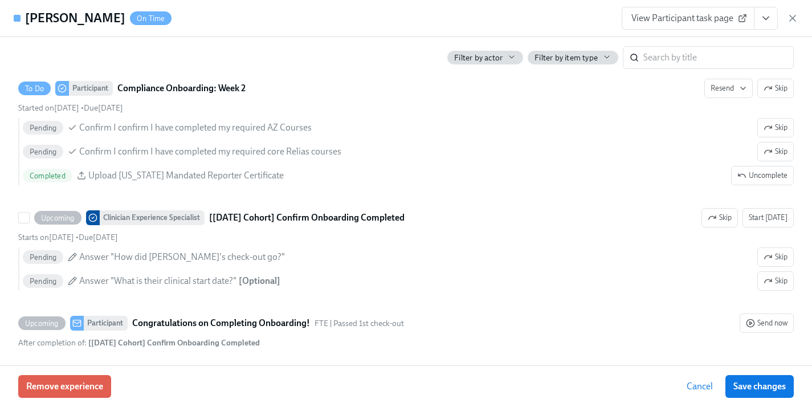
scroll to position [2549, 0]
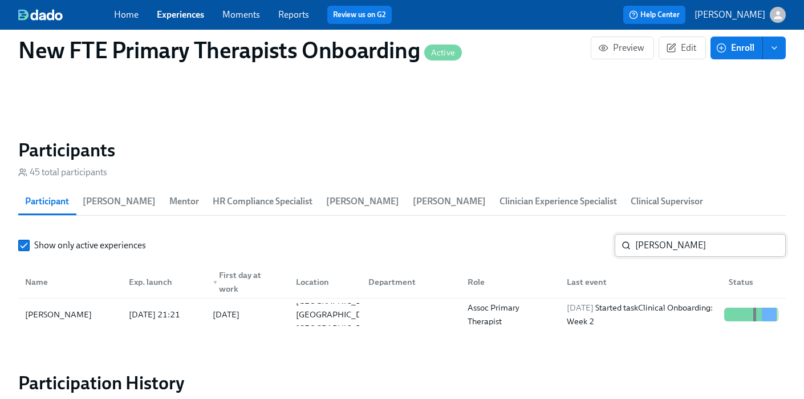
click at [718, 234] on input "bridget b" at bounding box center [710, 245] width 151 height 23
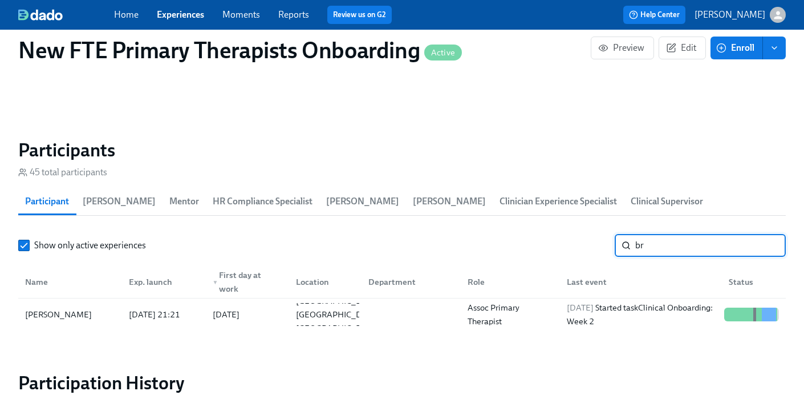
type input "b"
click at [48, 307] on div "Yassi Omshehe" at bounding box center [59, 314] width 76 height 14
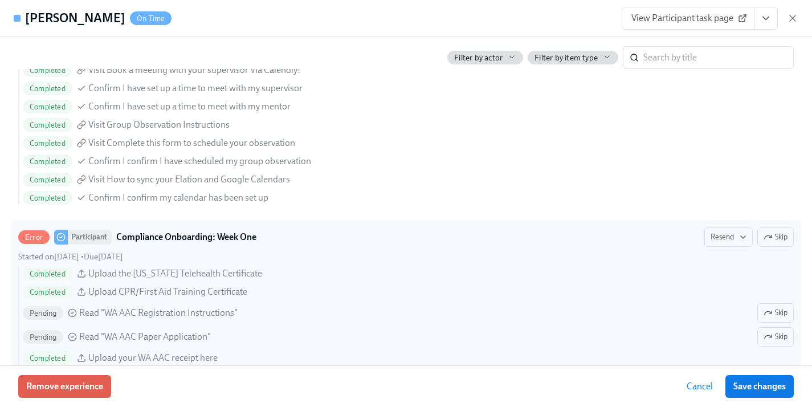
scroll to position [1537, 0]
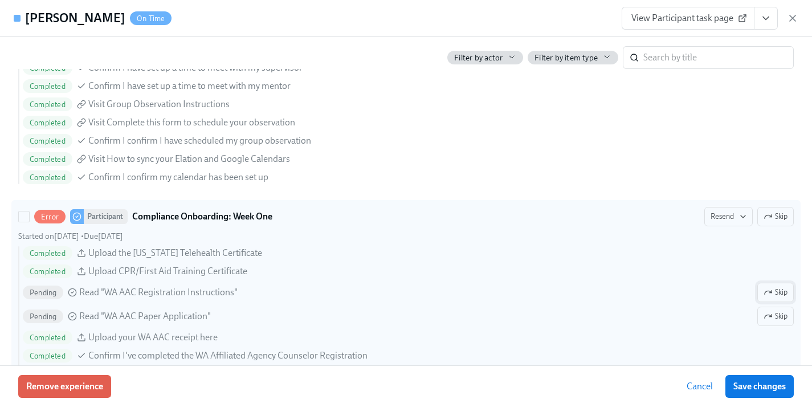
click at [769, 294] on span "Skip" at bounding box center [776, 292] width 24 height 11
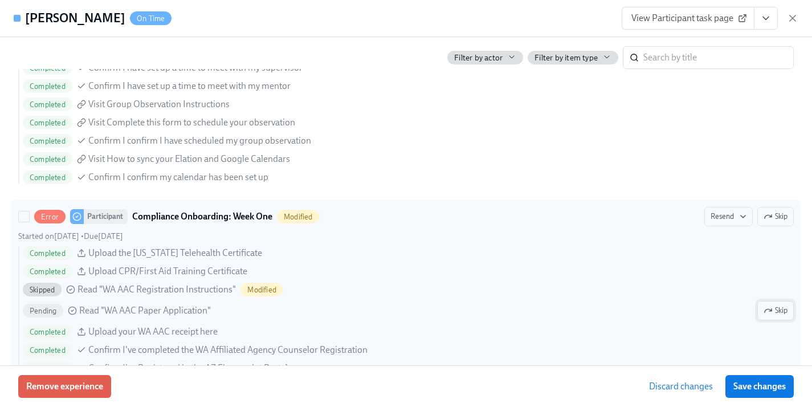
click at [768, 313] on span "Skip" at bounding box center [776, 310] width 24 height 11
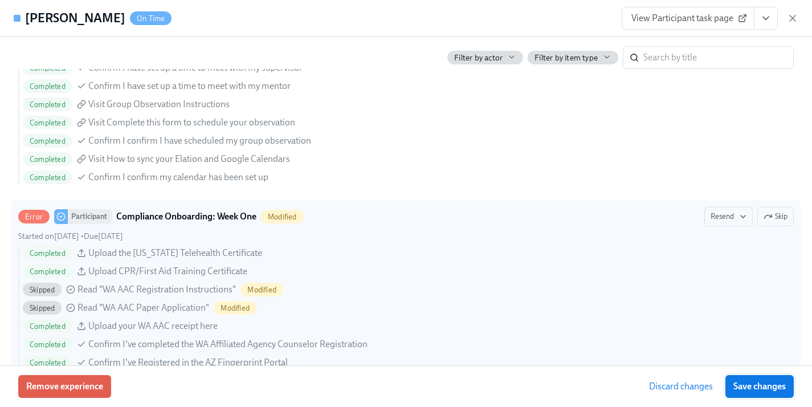
click at [767, 387] on span "Save changes" at bounding box center [760, 386] width 52 height 11
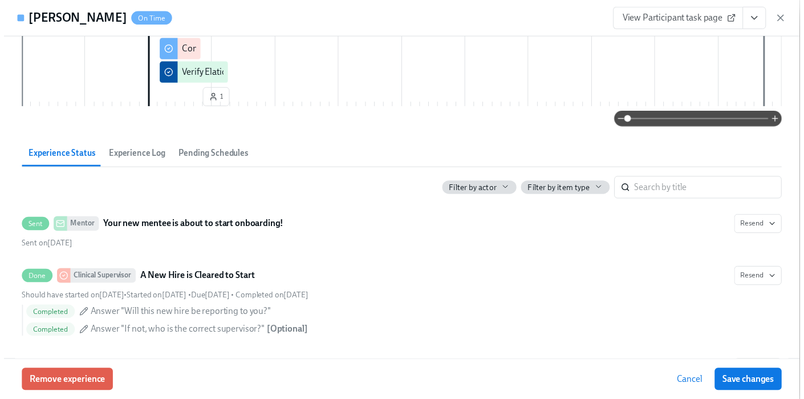
scroll to position [0, 0]
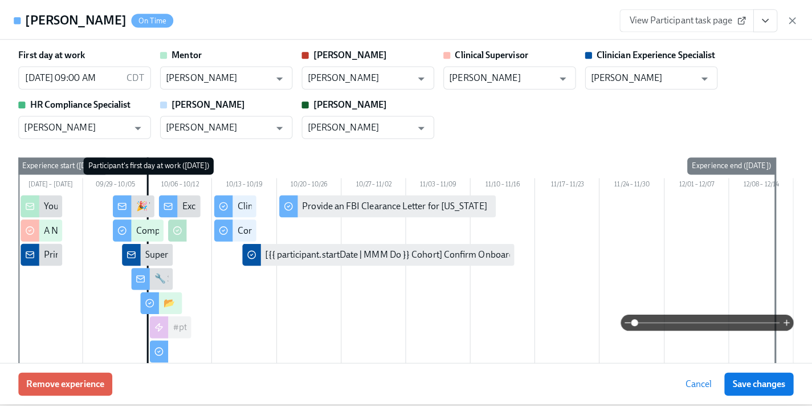
scroll to position [0, 11106]
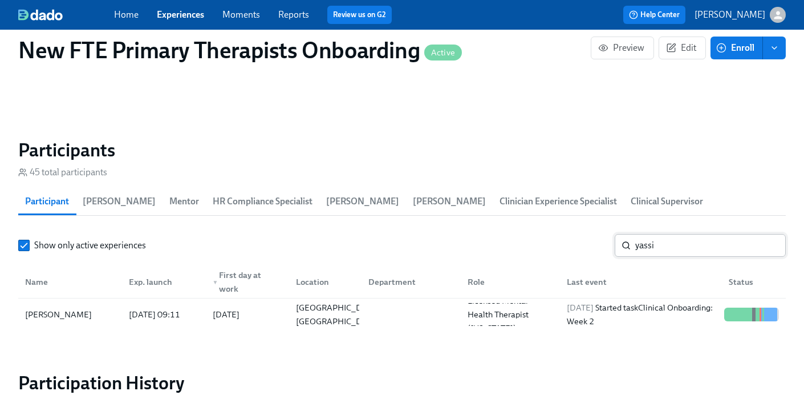
click at [668, 234] on input "yassi" at bounding box center [710, 245] width 151 height 23
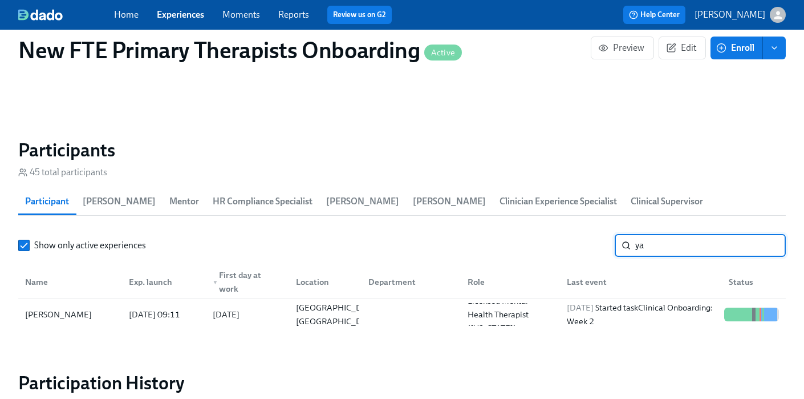
type input "y"
type input "charmai"
click at [124, 307] on div "2025/09/24 08:51" at bounding box center [154, 314] width 60 height 14
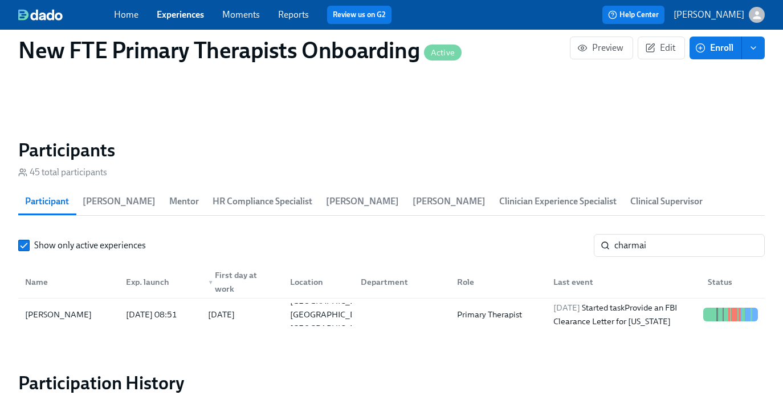
click at [188, 18] on link "Experiences" at bounding box center [180, 14] width 47 height 11
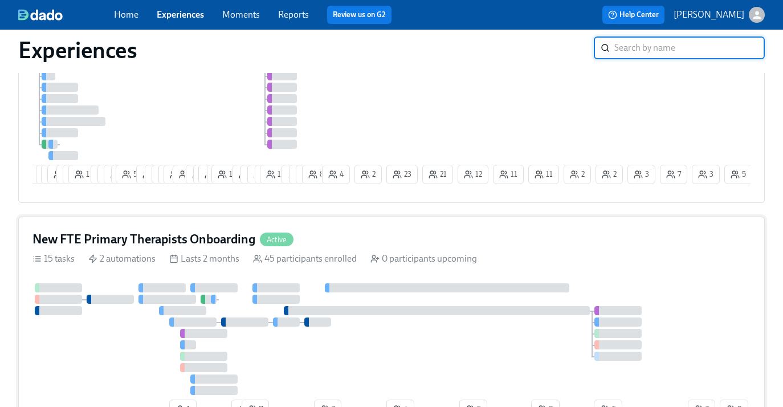
scroll to position [384, 0]
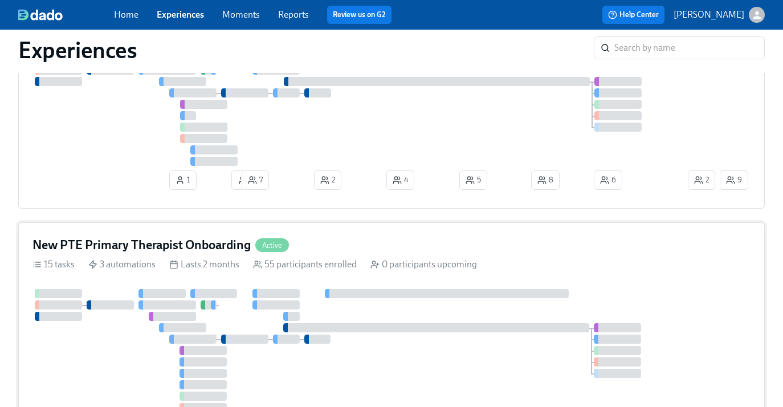
click at [343, 260] on div "New PTE Primary Therapist Onboarding Active 15 tasks 3 automations Lasts 2 mont…" at bounding box center [391, 338] width 747 height 233
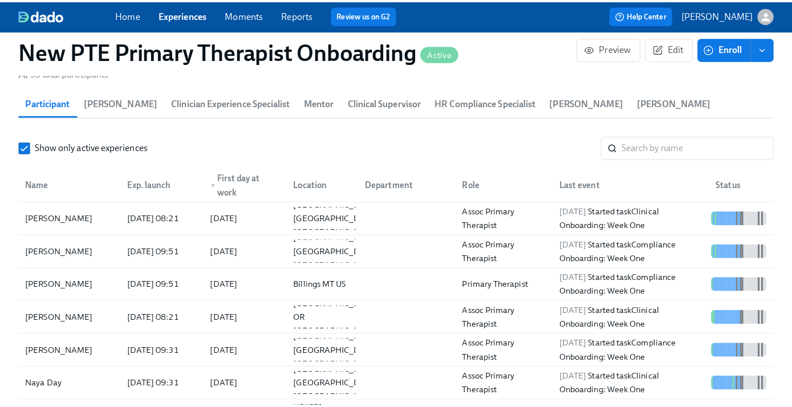
scroll to position [1038, 0]
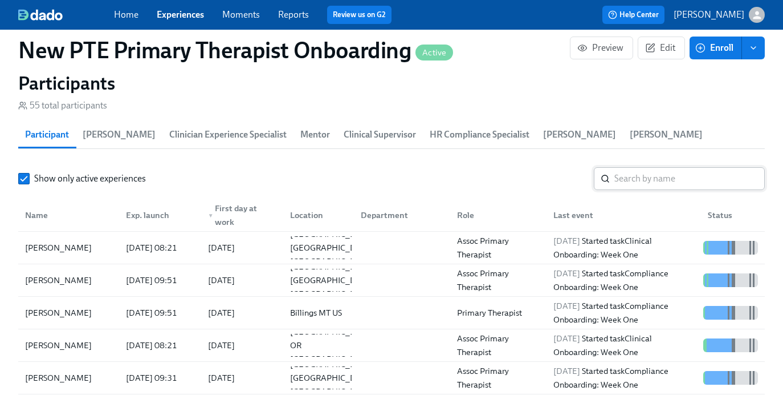
click at [689, 185] on input "search" at bounding box center [690, 178] width 151 height 23
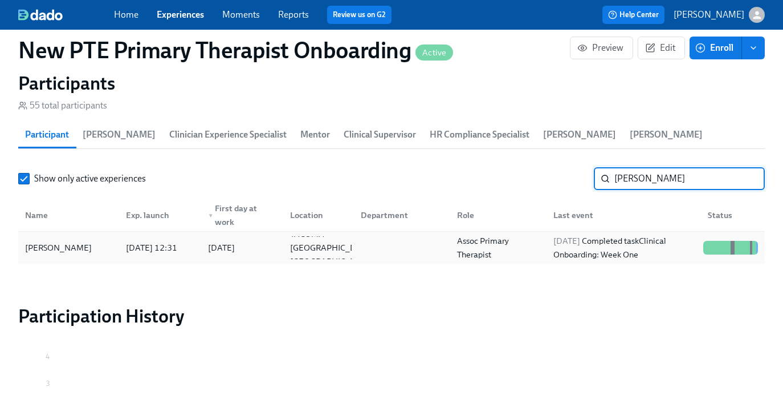
type input "jaymie"
click at [144, 241] on div "2025/09/11 12:31" at bounding box center [151, 248] width 60 height 14
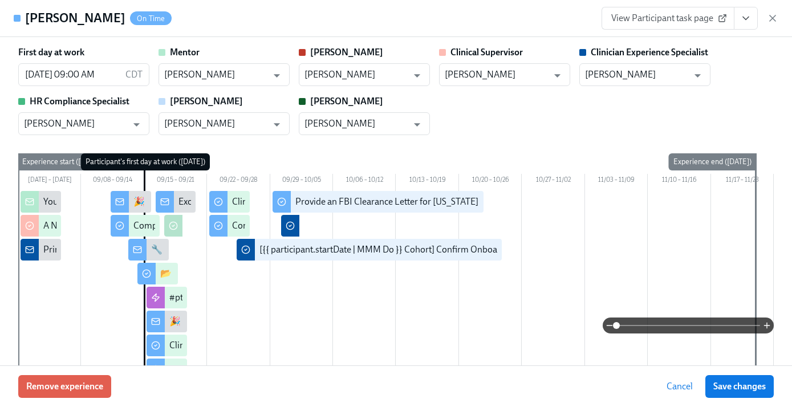
click at [748, 21] on icon "View task page" at bounding box center [745, 18] width 11 height 11
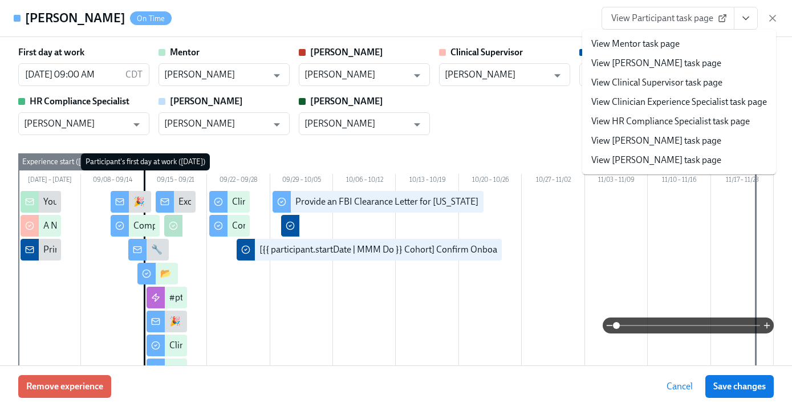
click at [676, 103] on link "View Clinician Experience Specialist task page" at bounding box center [679, 102] width 176 height 13
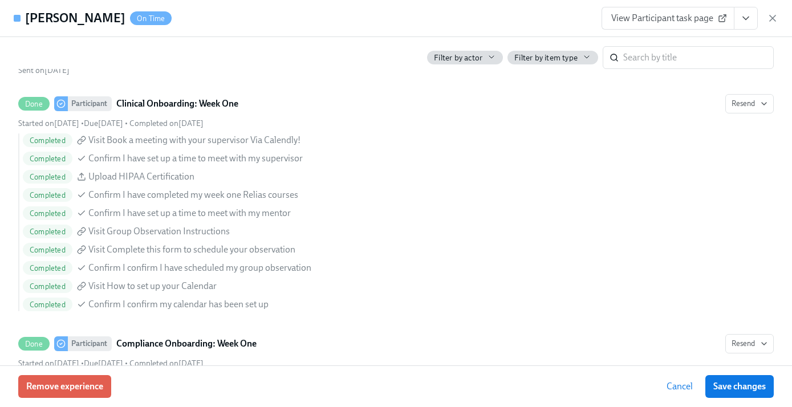
scroll to position [1081, 0]
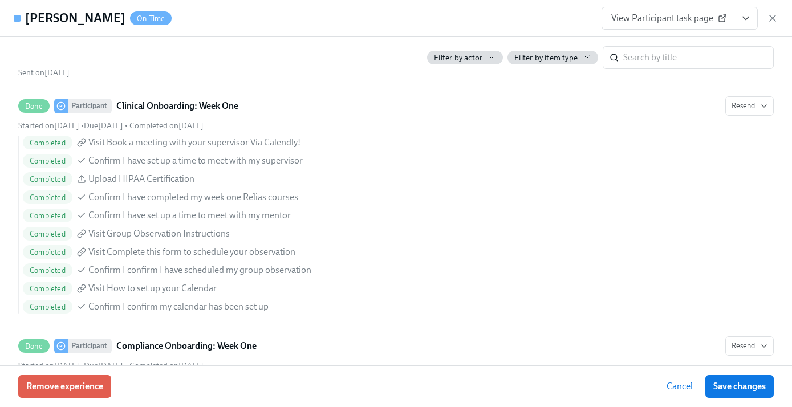
click at [693, 23] on span "View Participant task page" at bounding box center [667, 18] width 113 height 11
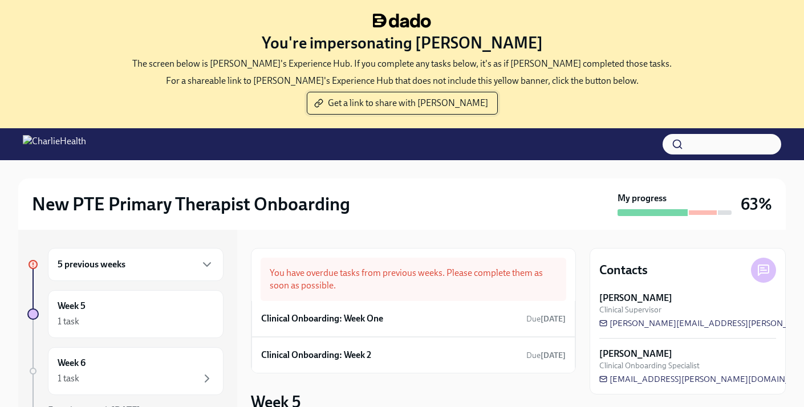
click at [425, 105] on span "Get a link to share with Nicole" at bounding box center [402, 102] width 172 height 11
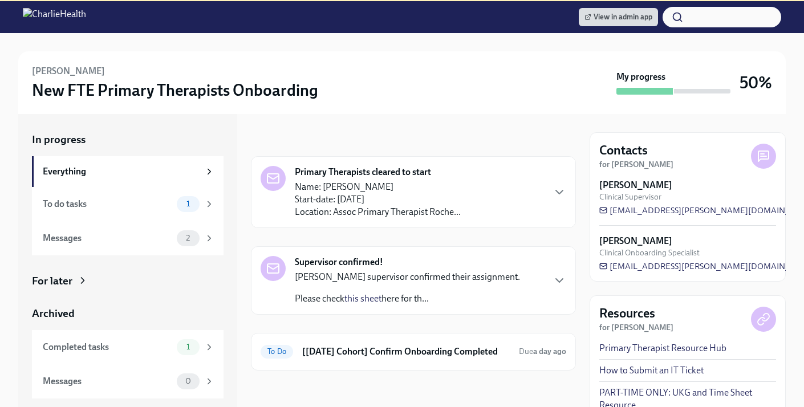
scroll to position [128, 0]
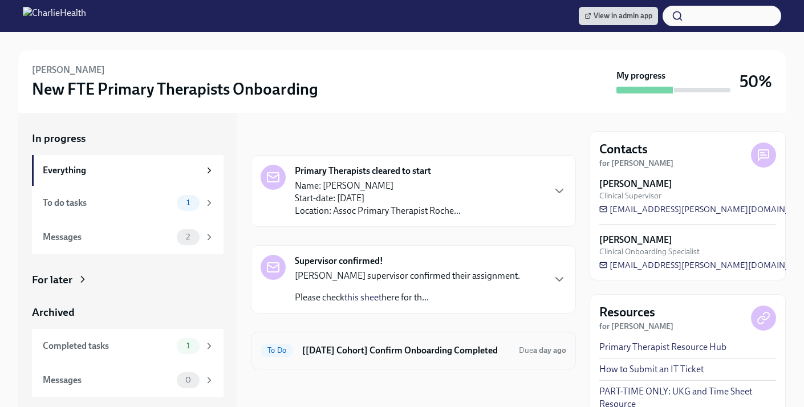
click at [413, 351] on h6 "[Sep 2nd Cohort] Confirm Onboarding Completed" at bounding box center [406, 350] width 208 height 13
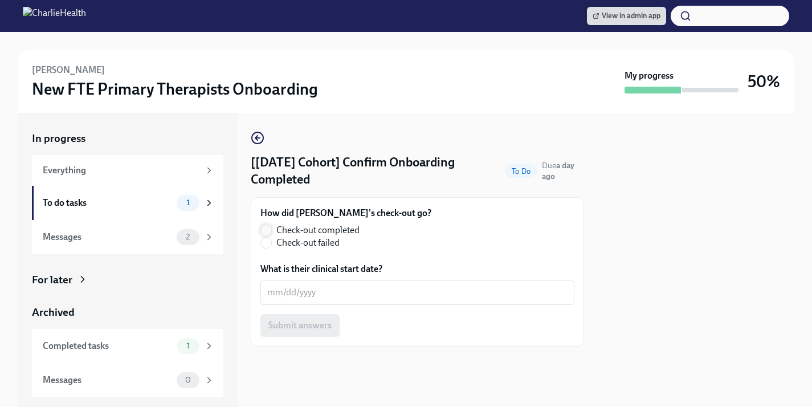
click at [271, 227] on input "Check-out completed" at bounding box center [266, 230] width 10 height 10
radio input "true"
click at [308, 294] on textarea "What is their clinical start date?" at bounding box center [417, 293] width 300 height 14
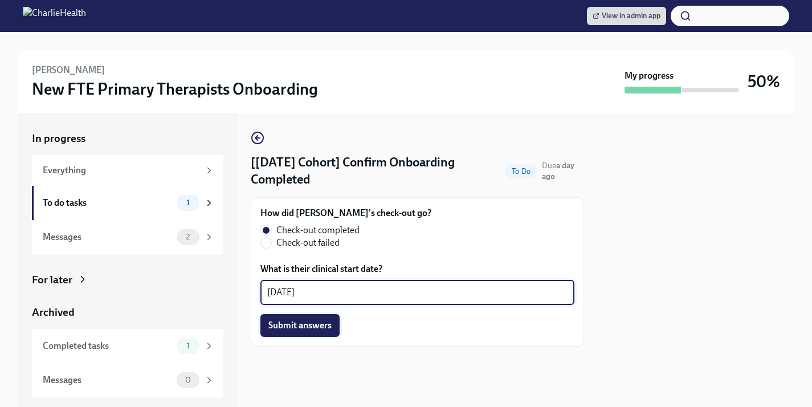
type textarea "[DATE]"
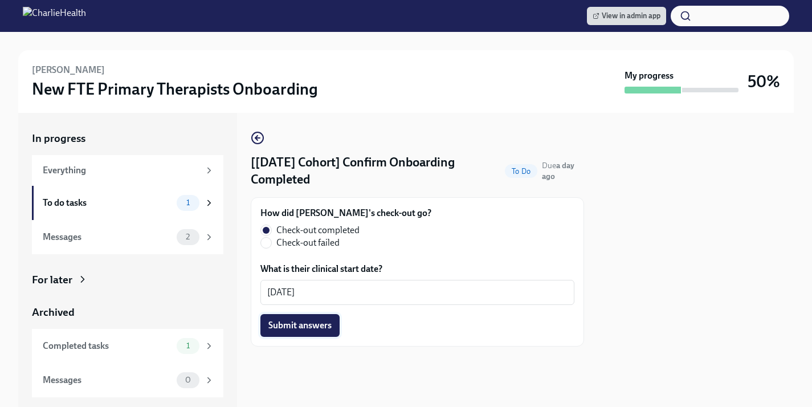
click at [316, 330] on span "Submit answers" at bounding box center [300, 325] width 63 height 11
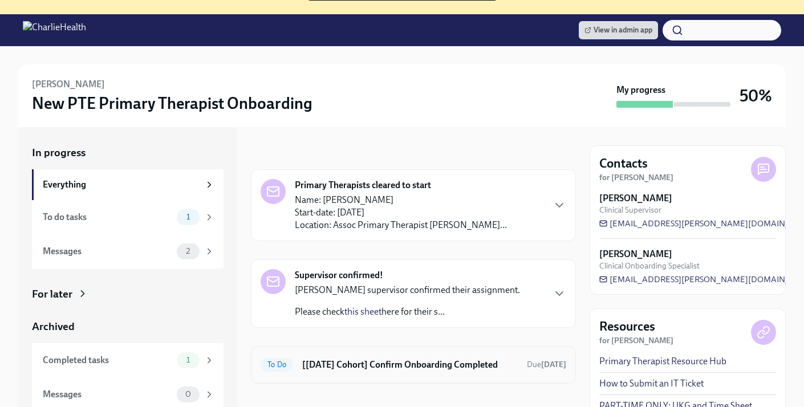
scroll to position [128, 0]
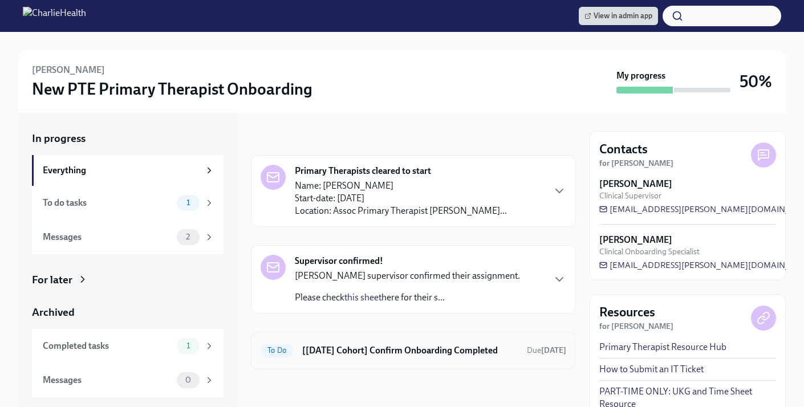
click at [339, 351] on h6 "[[DATE] Cohort] Confirm Onboarding Completed" at bounding box center [410, 350] width 216 height 13
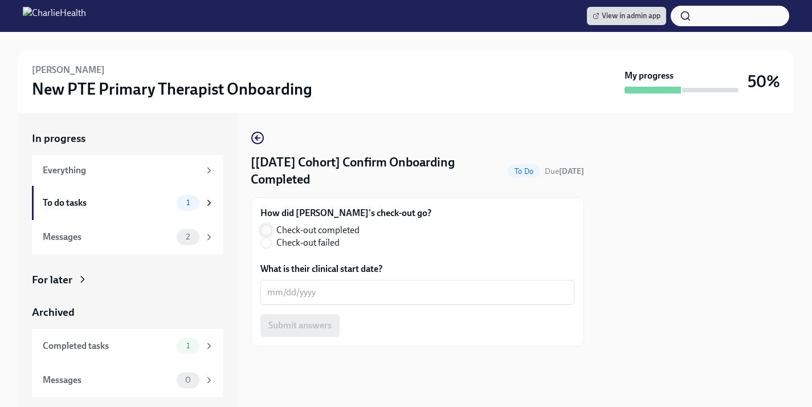
click at [267, 230] on input "Check-out completed" at bounding box center [266, 230] width 10 height 10
radio input "true"
click at [302, 296] on textarea "What is their clinical start date?" at bounding box center [417, 293] width 300 height 14
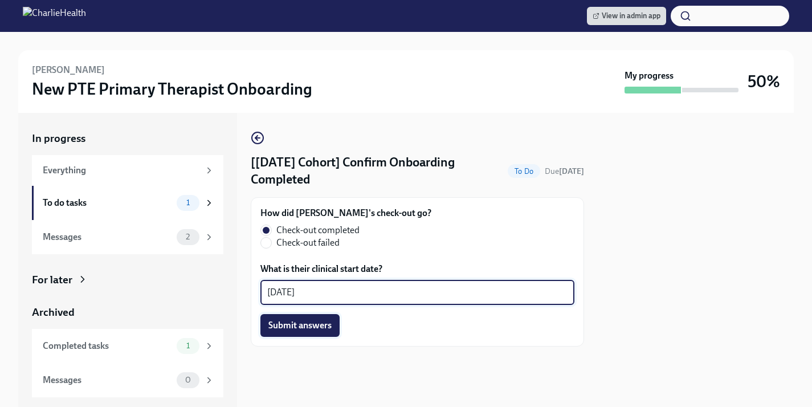
type textarea "10/13/2025"
click at [296, 331] on span "Submit answers" at bounding box center [300, 325] width 63 height 11
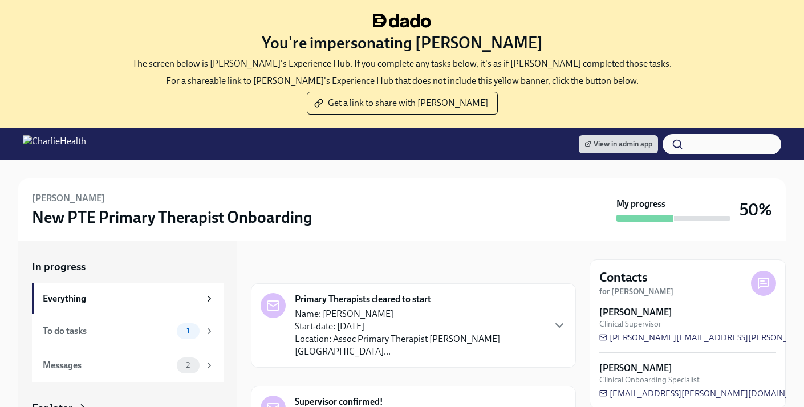
scroll to position [128, 0]
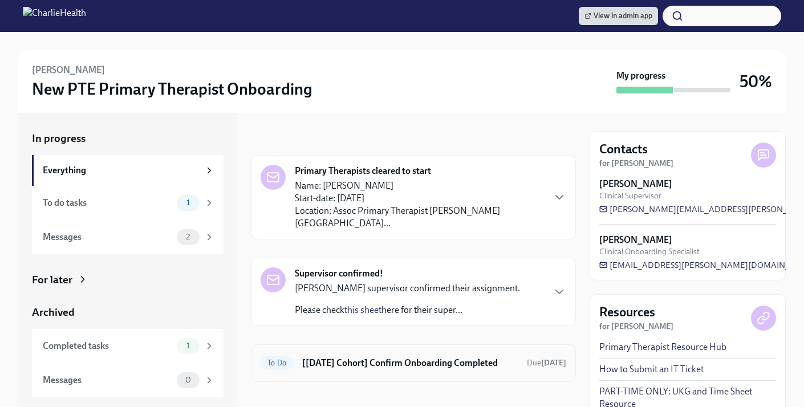
click at [397, 359] on div "To Do [[DATE] Cohort] Confirm Onboarding Completed Due [DATE]" at bounding box center [414, 363] width 306 height 18
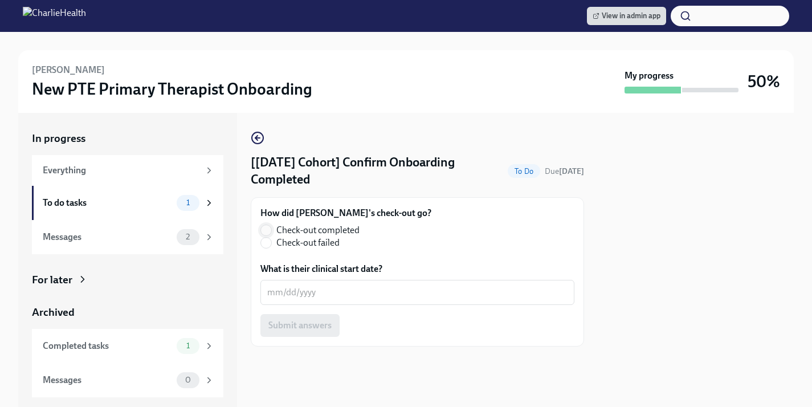
click at [271, 228] on input "Check-out completed" at bounding box center [266, 230] width 10 height 10
radio input "true"
click at [296, 298] on textarea "What is their clinical start date?" at bounding box center [417, 293] width 300 height 14
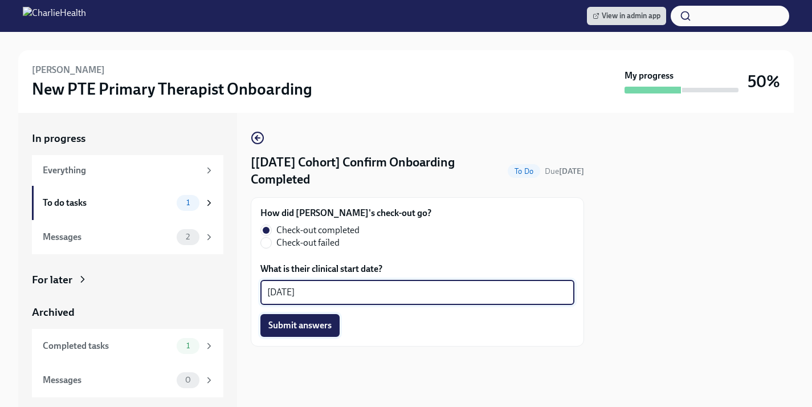
type textarea "[DATE]"
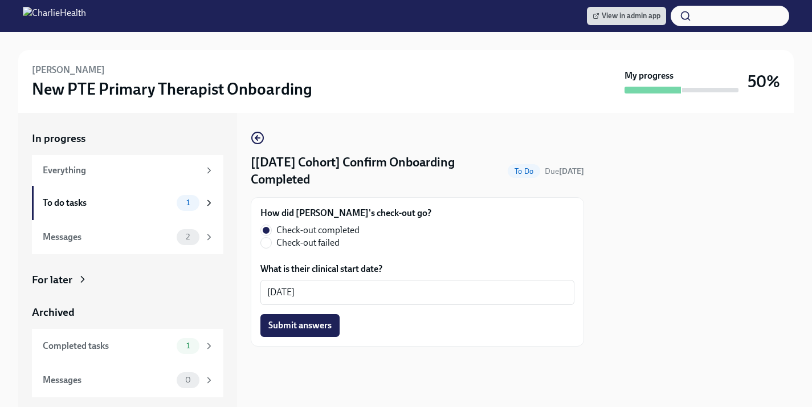
click at [314, 336] on button "Submit answers" at bounding box center [300, 325] width 79 height 23
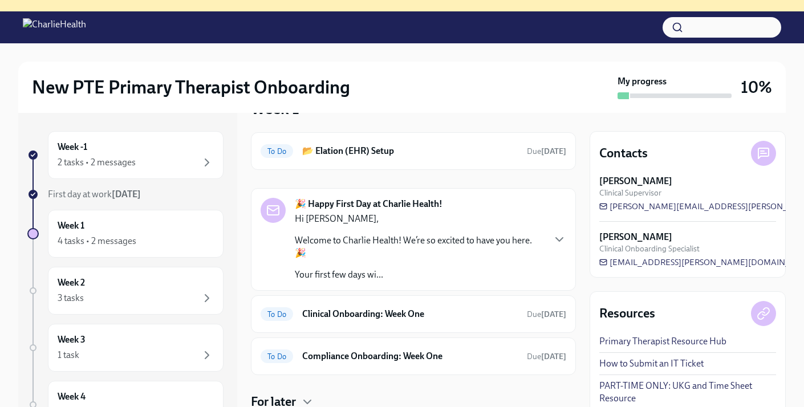
scroll to position [108, 0]
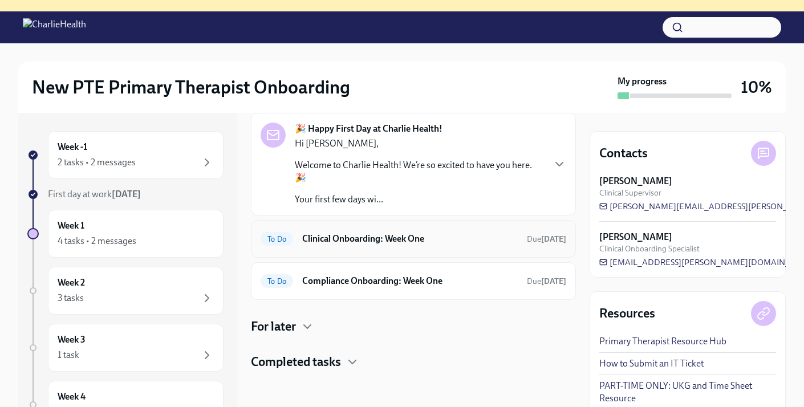
click at [438, 240] on h6 "Clinical Onboarding: Week One" at bounding box center [410, 239] width 216 height 13
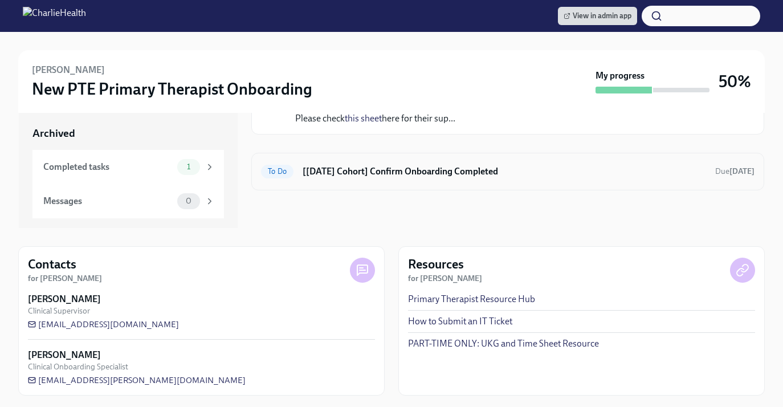
scroll to position [307, 0]
click at [408, 177] on h6 "[[DATE] Cohort] Confirm Onboarding Completed" at bounding box center [505, 171] width 404 height 13
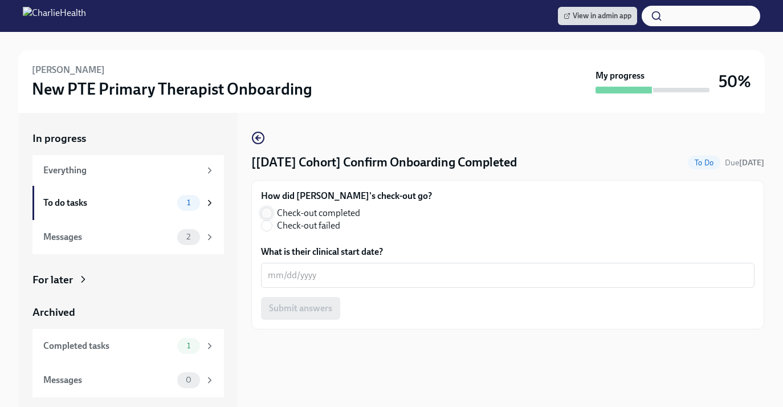
click at [261, 213] on span at bounding box center [266, 213] width 11 height 11
click at [262, 213] on input "Check-out completed" at bounding box center [267, 213] width 10 height 10
radio input "true"
click at [290, 274] on textarea "What is their clinical start date?" at bounding box center [508, 276] width 480 height 14
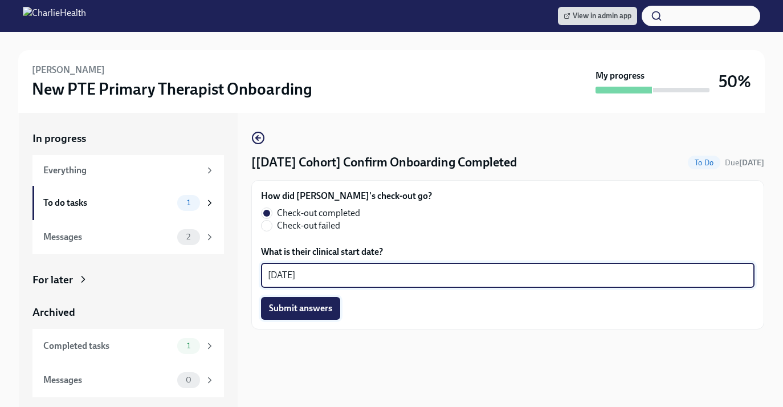
type textarea "10/13/2025"
click at [294, 307] on span "Submit answers" at bounding box center [300, 308] width 63 height 11
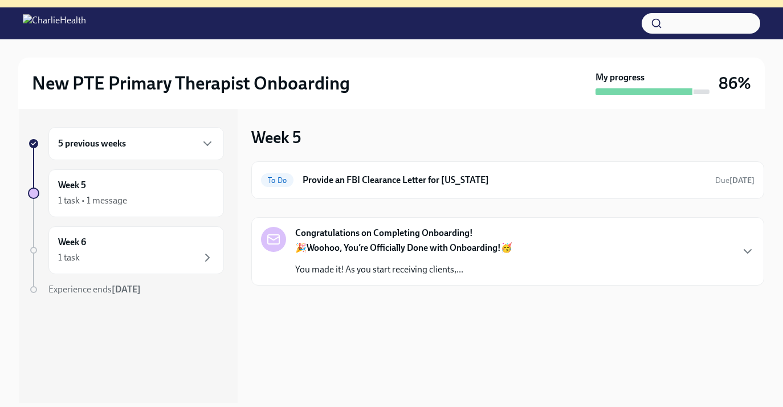
scroll to position [121, 0]
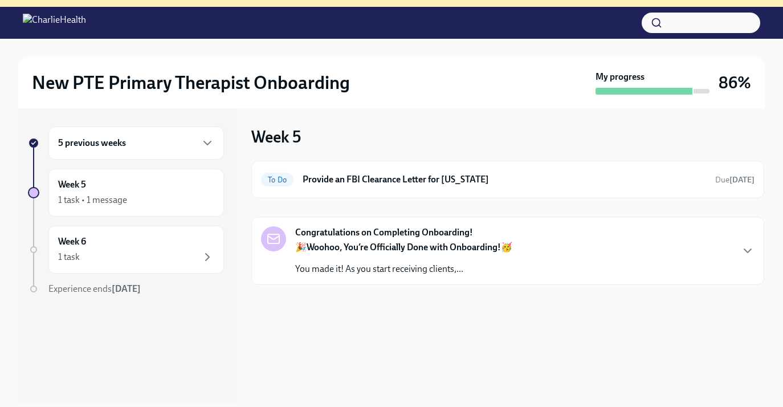
click at [181, 141] on div "5 previous weeks" at bounding box center [136, 143] width 156 height 14
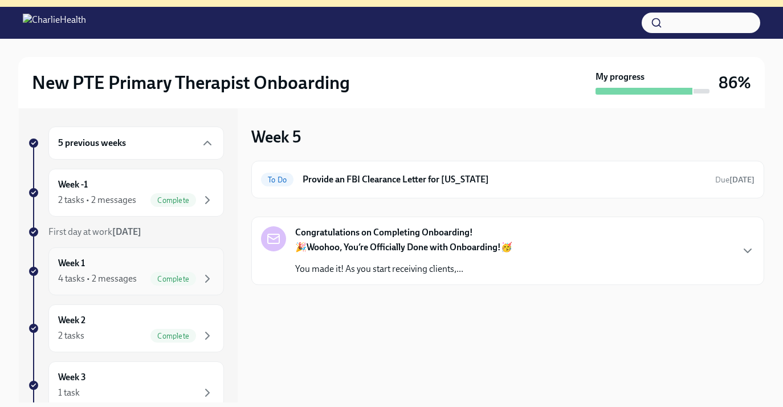
click at [136, 264] on div "Week 1 4 tasks • 2 messages Complete" at bounding box center [136, 271] width 156 height 29
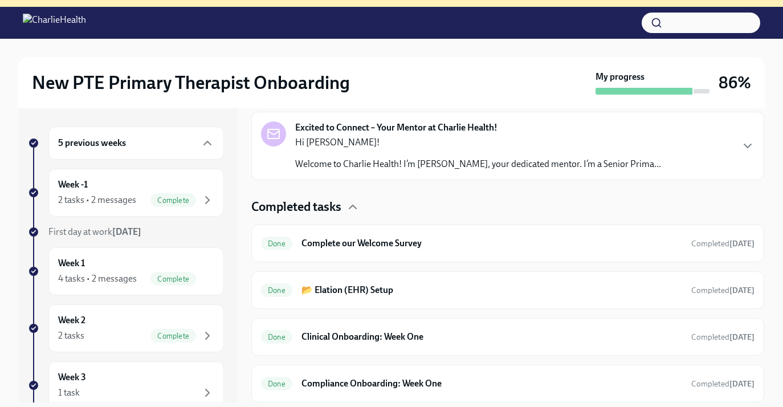
scroll to position [295, 0]
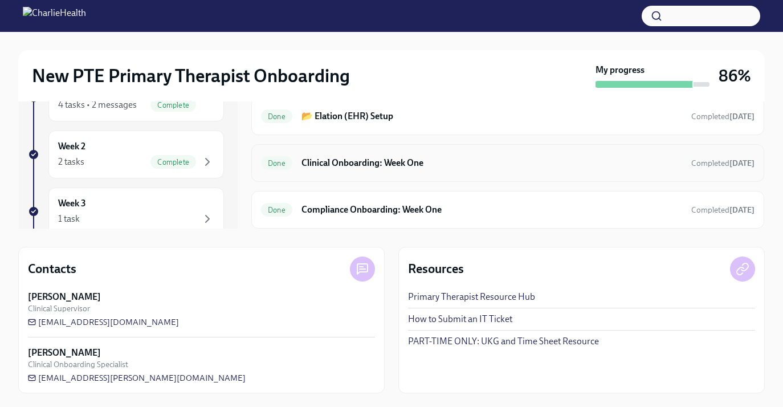
click at [454, 169] on h6 "Clinical Onboarding: Week One" at bounding box center [492, 163] width 381 height 13
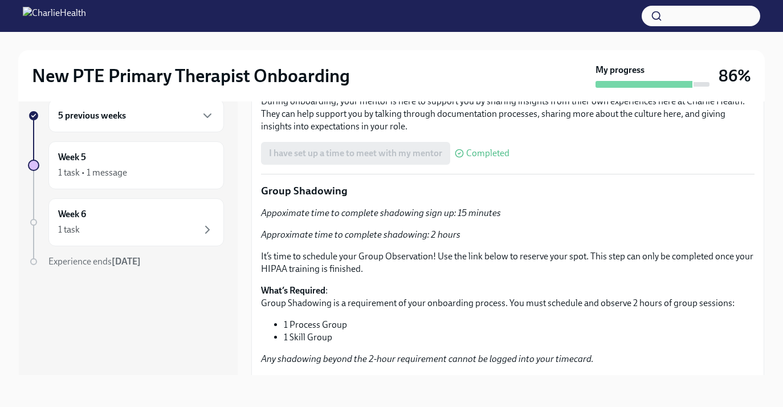
scroll to position [1617, 0]
